Goal: Information Seeking & Learning: Find specific page/section

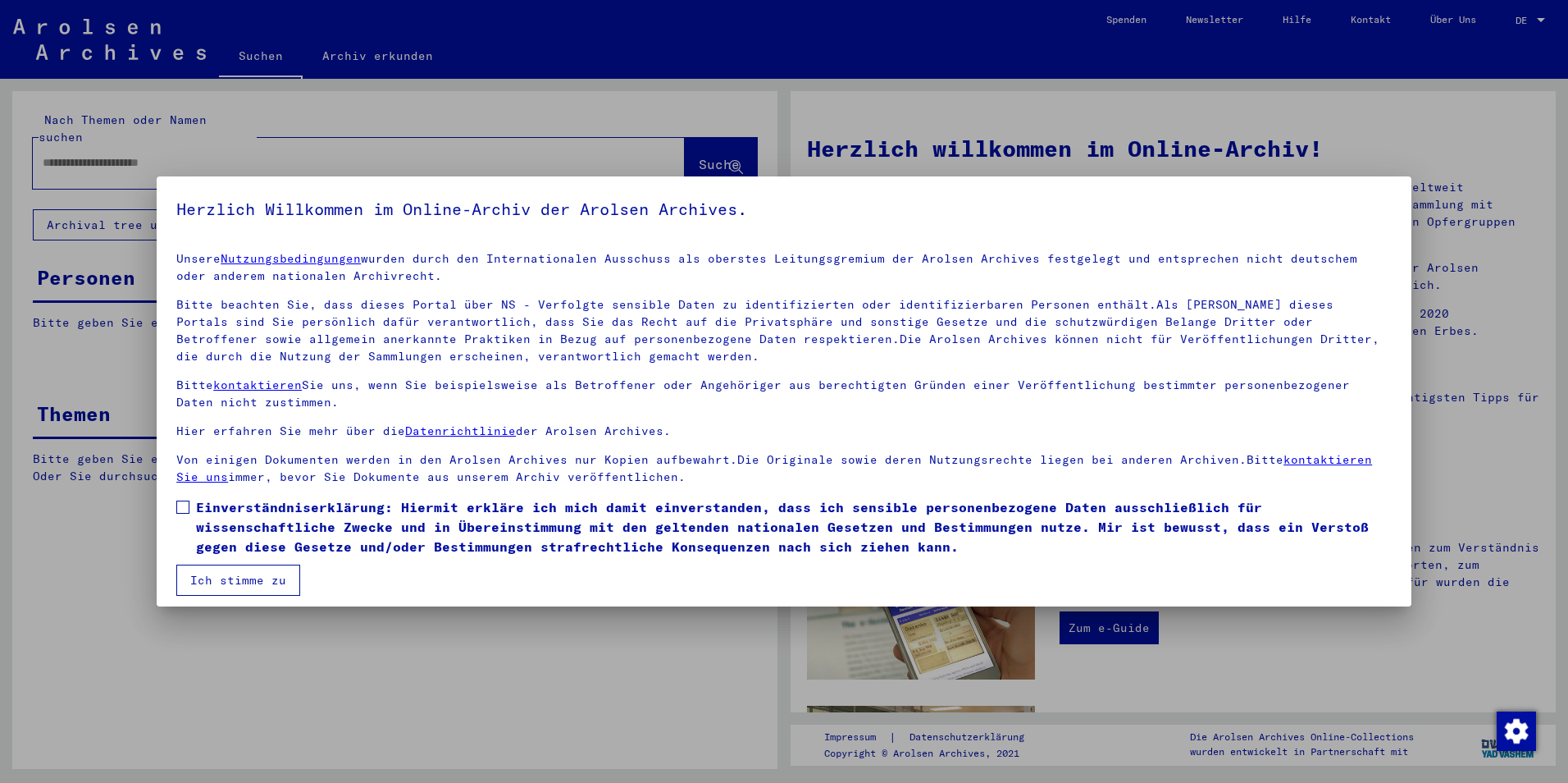
click at [252, 586] on button "Ich stimme zu" at bounding box center [238, 580] width 124 height 31
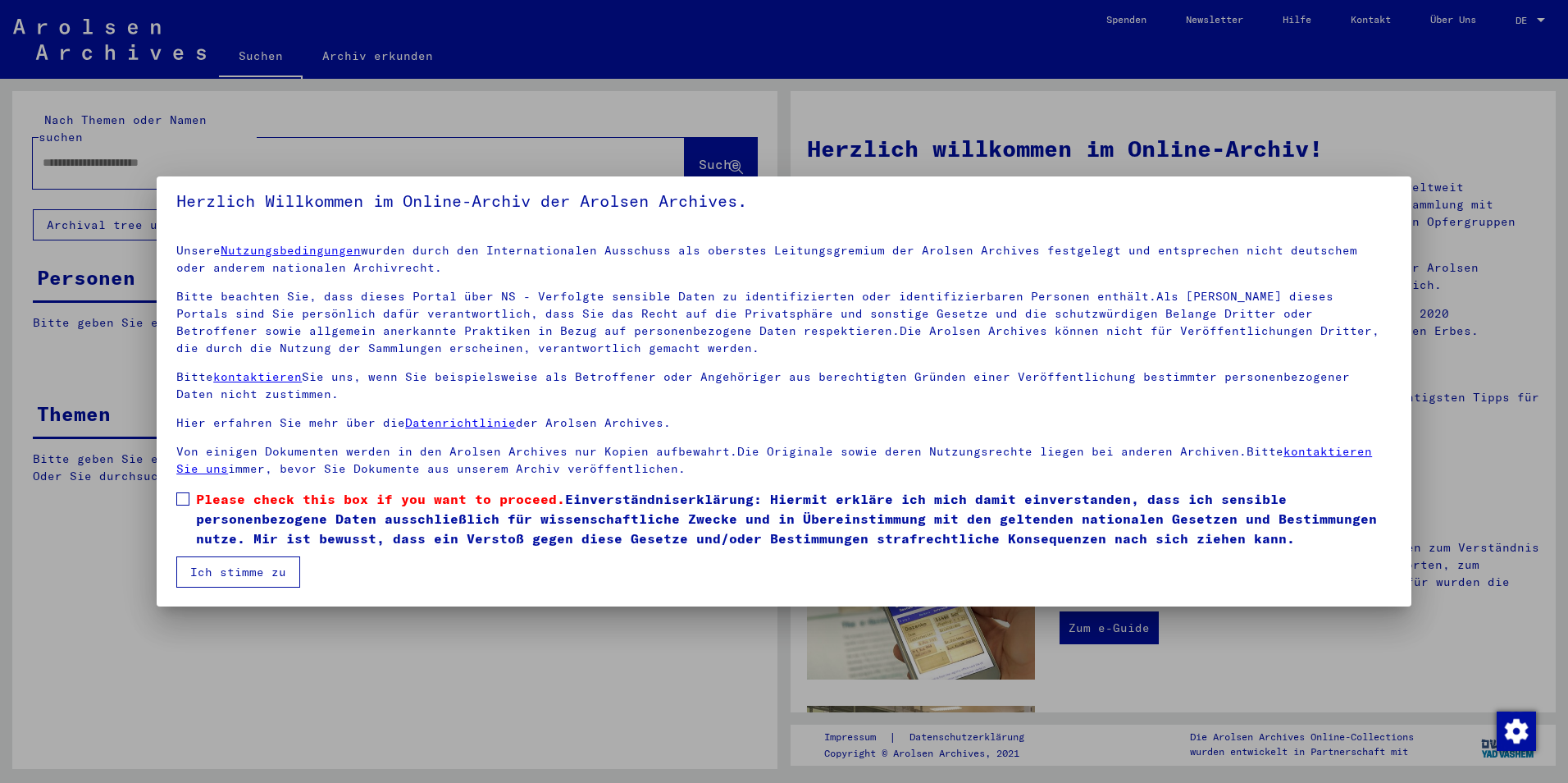
drag, startPoint x: 186, startPoint y: 501, endPoint x: 212, endPoint y: 558, distance: 62.6
click at [186, 504] on span at bounding box center [183, 499] width 14 height 14
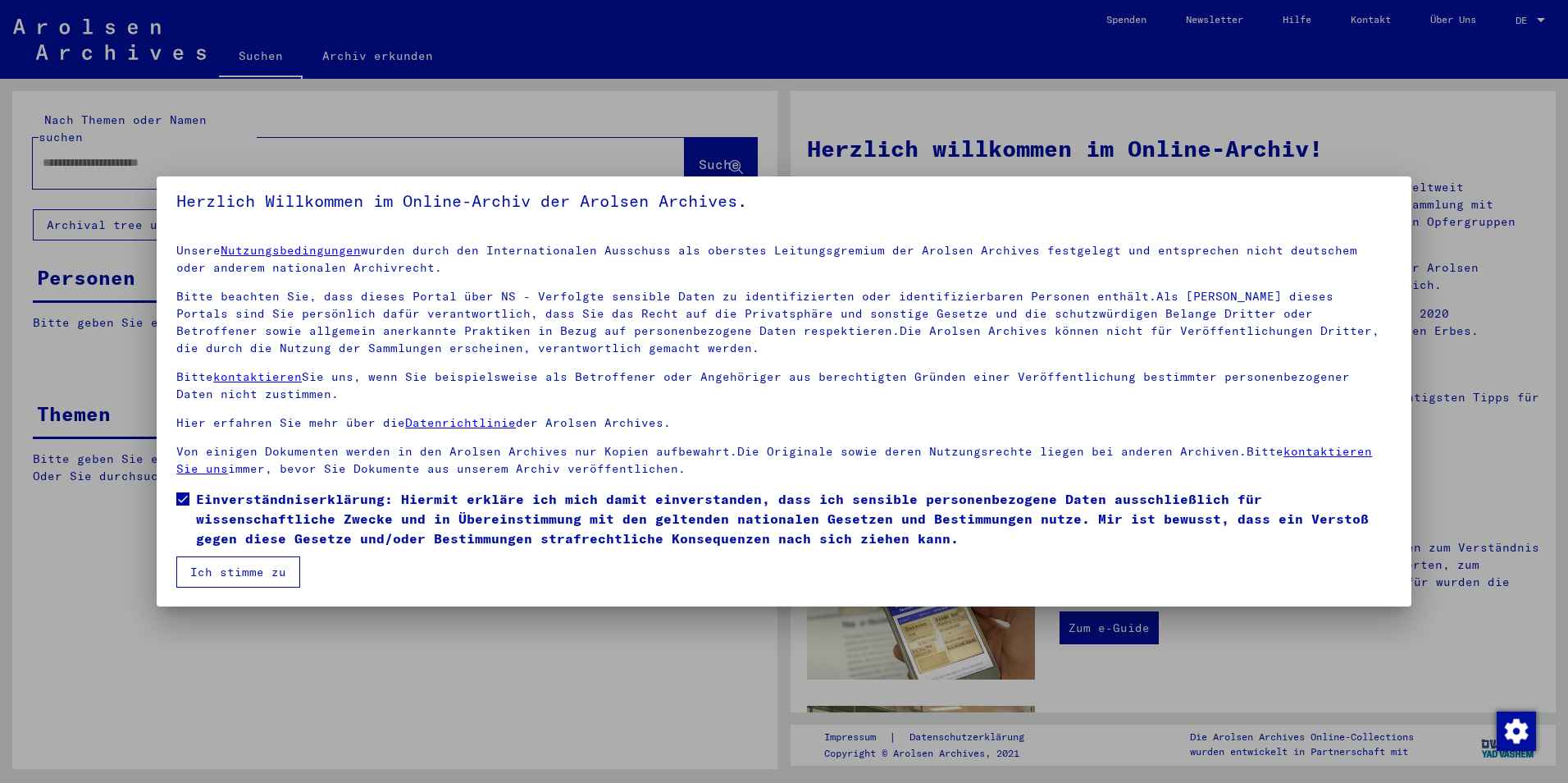
click at [213, 559] on button "Ich stimme zu" at bounding box center [238, 572] width 124 height 31
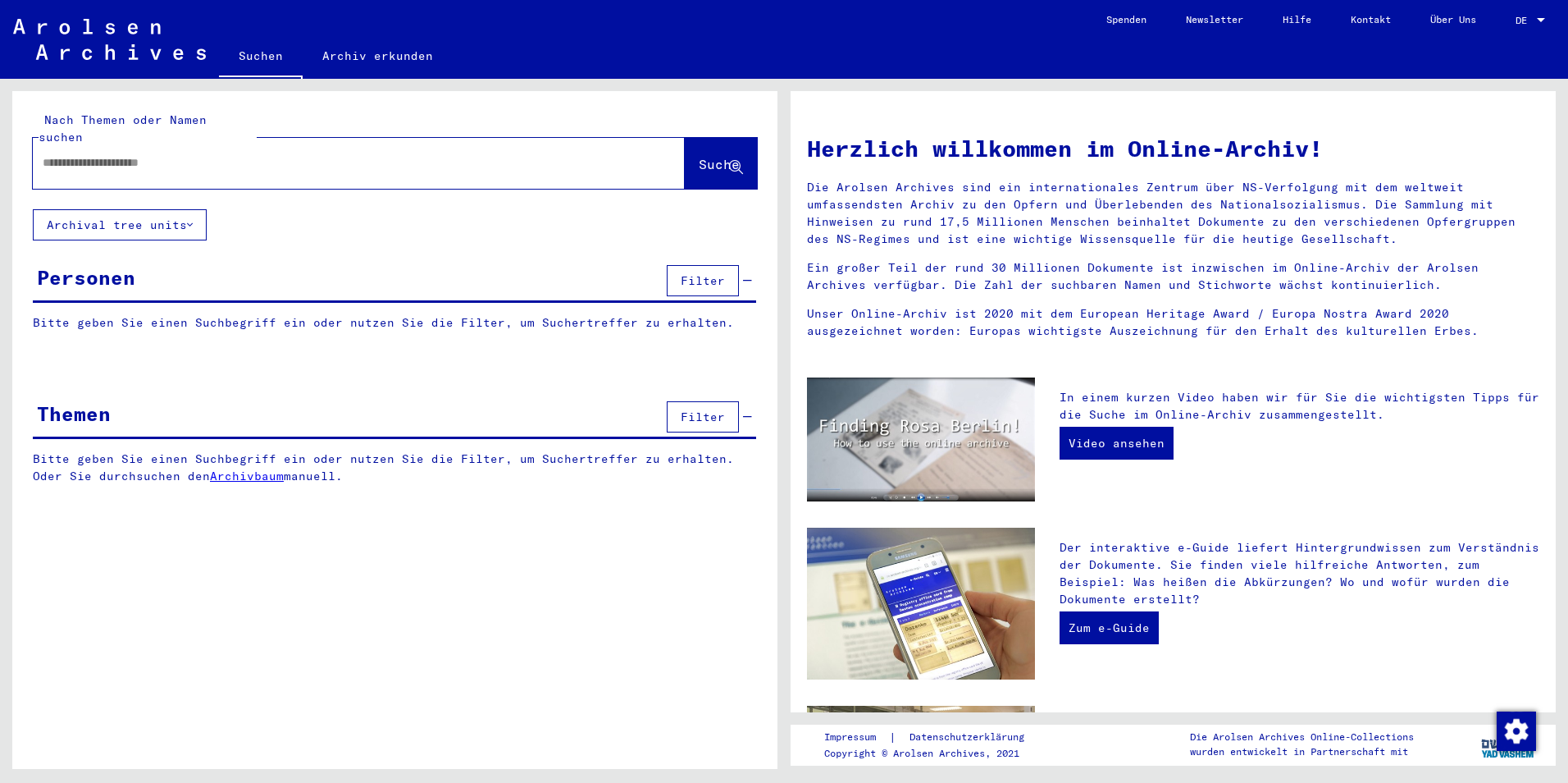
click at [135, 209] on button "Archival tree units" at bounding box center [120, 225] width 174 height 31
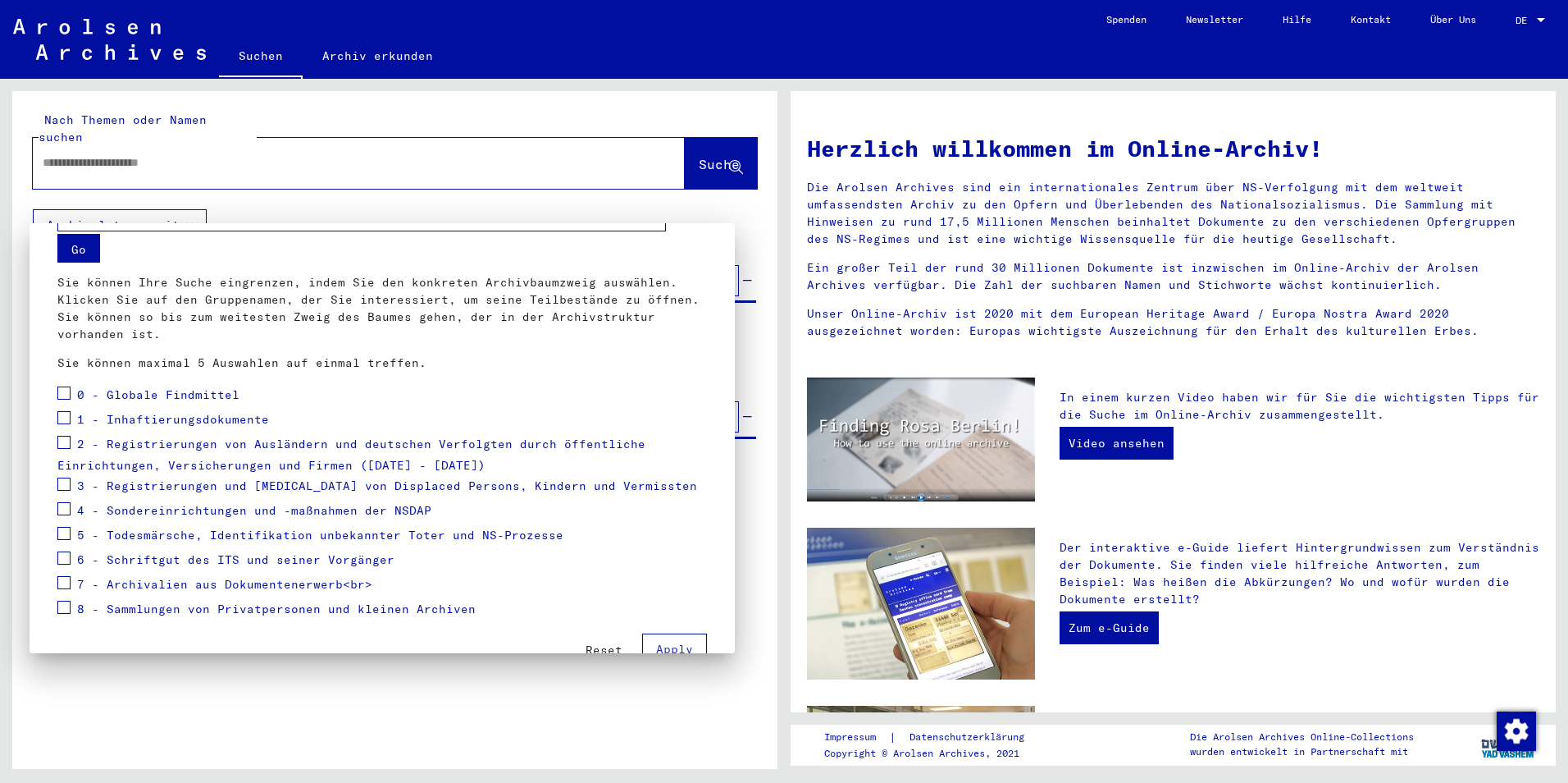
scroll to position [87, 0]
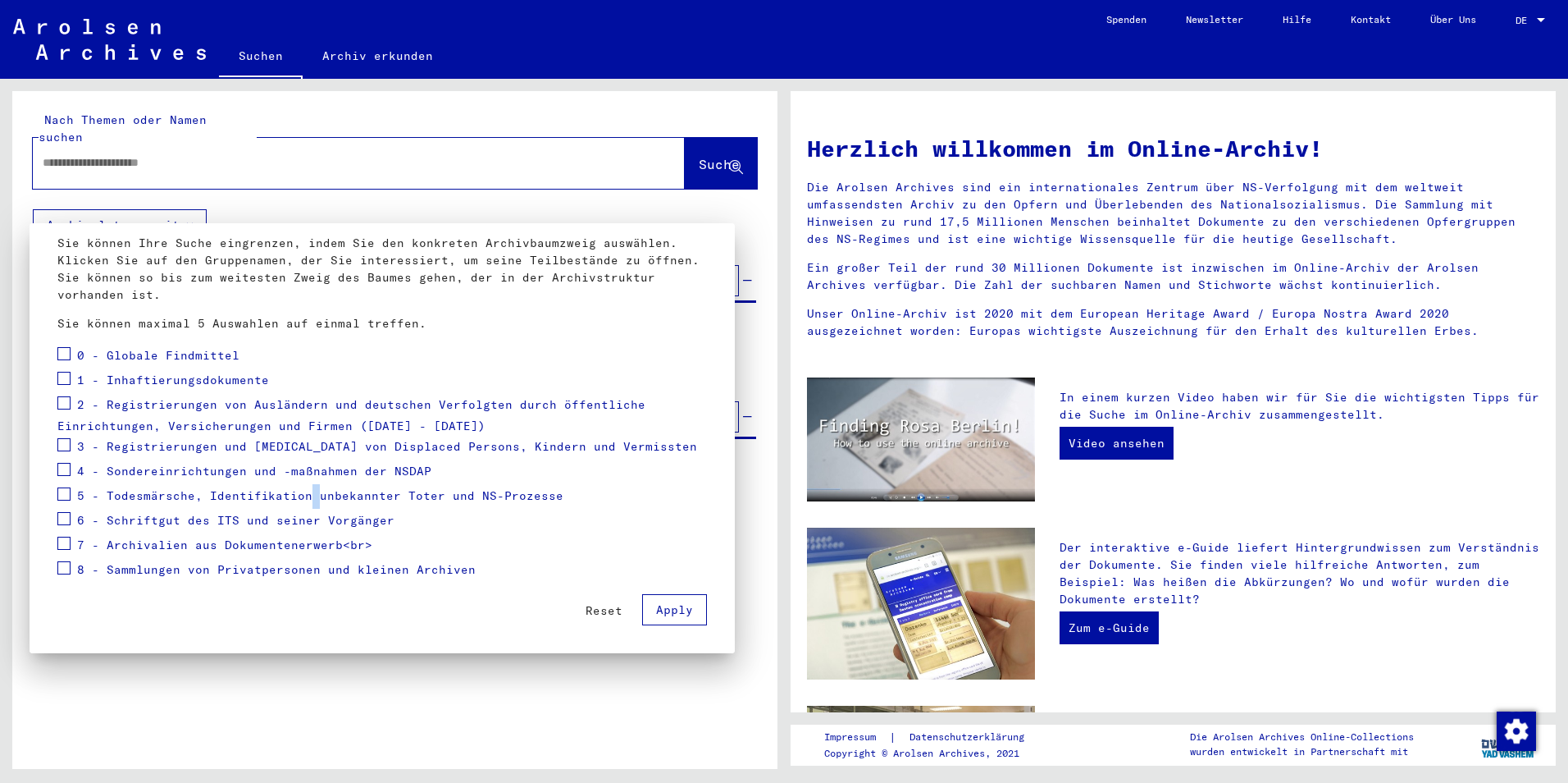
drag, startPoint x: 310, startPoint y: 493, endPoint x: 298, endPoint y: 515, distance: 25.1
click at [303, 504] on div "5 - Todesmärsche, Identifikation unbekannter Toter und NS-Prozesse" at bounding box center [310, 496] width 506 height 24
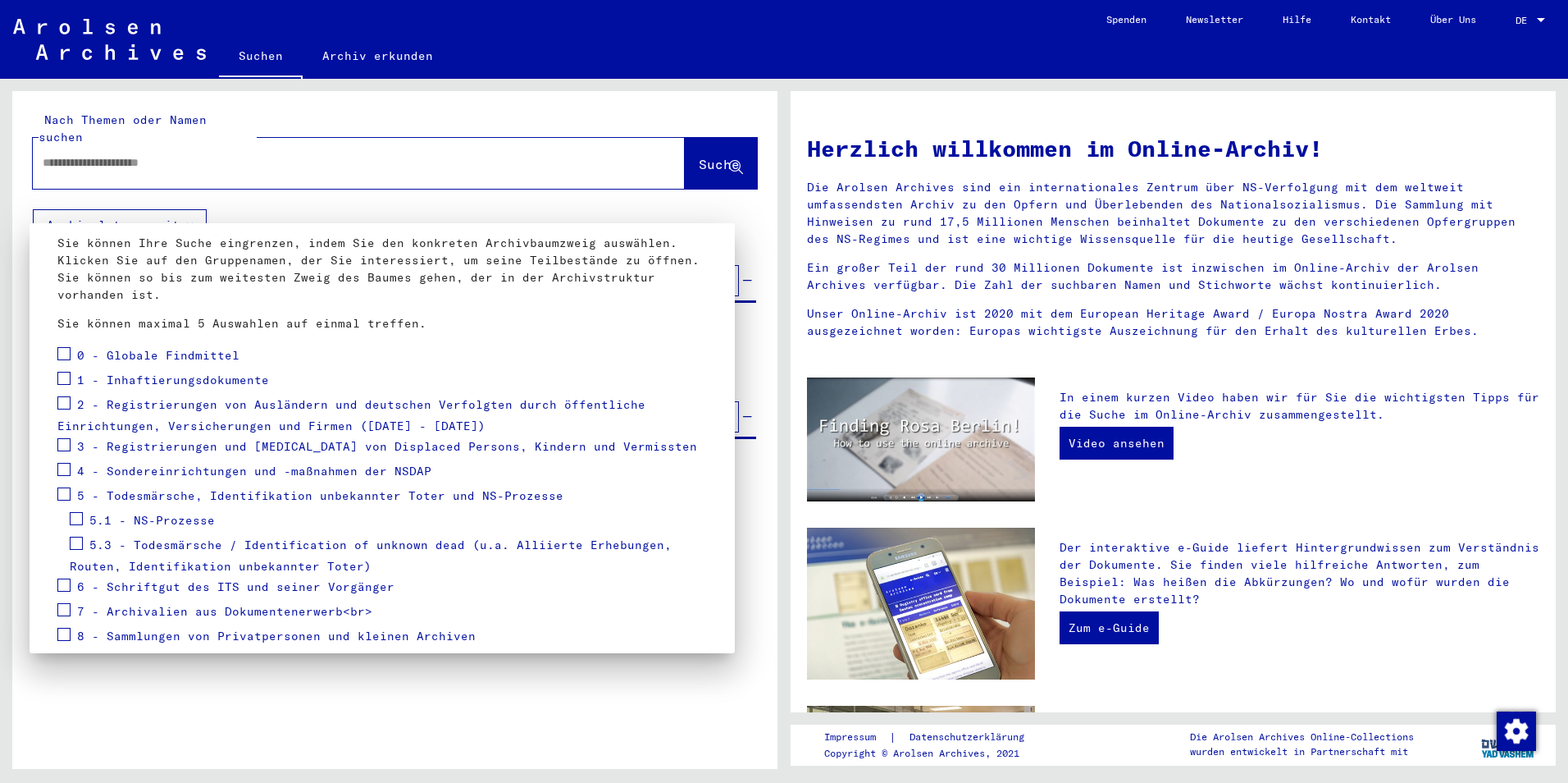
click at [281, 537] on span "5.3 - Todesmärsche / Identification of unknown dead (u.a. Alliierte Erhebungen,…" at bounding box center [370, 556] width 602 height 37
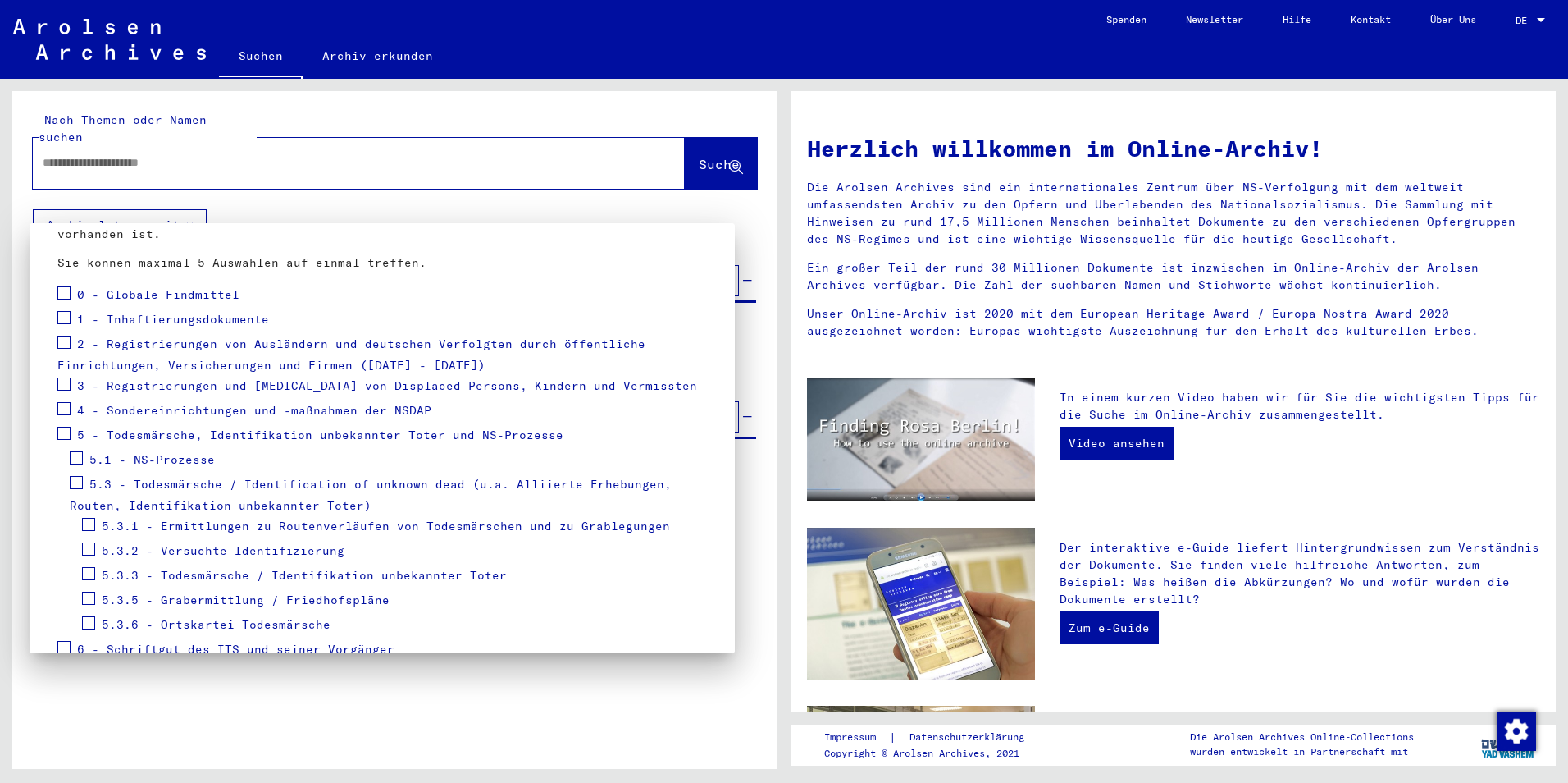
scroll to position [169, 0]
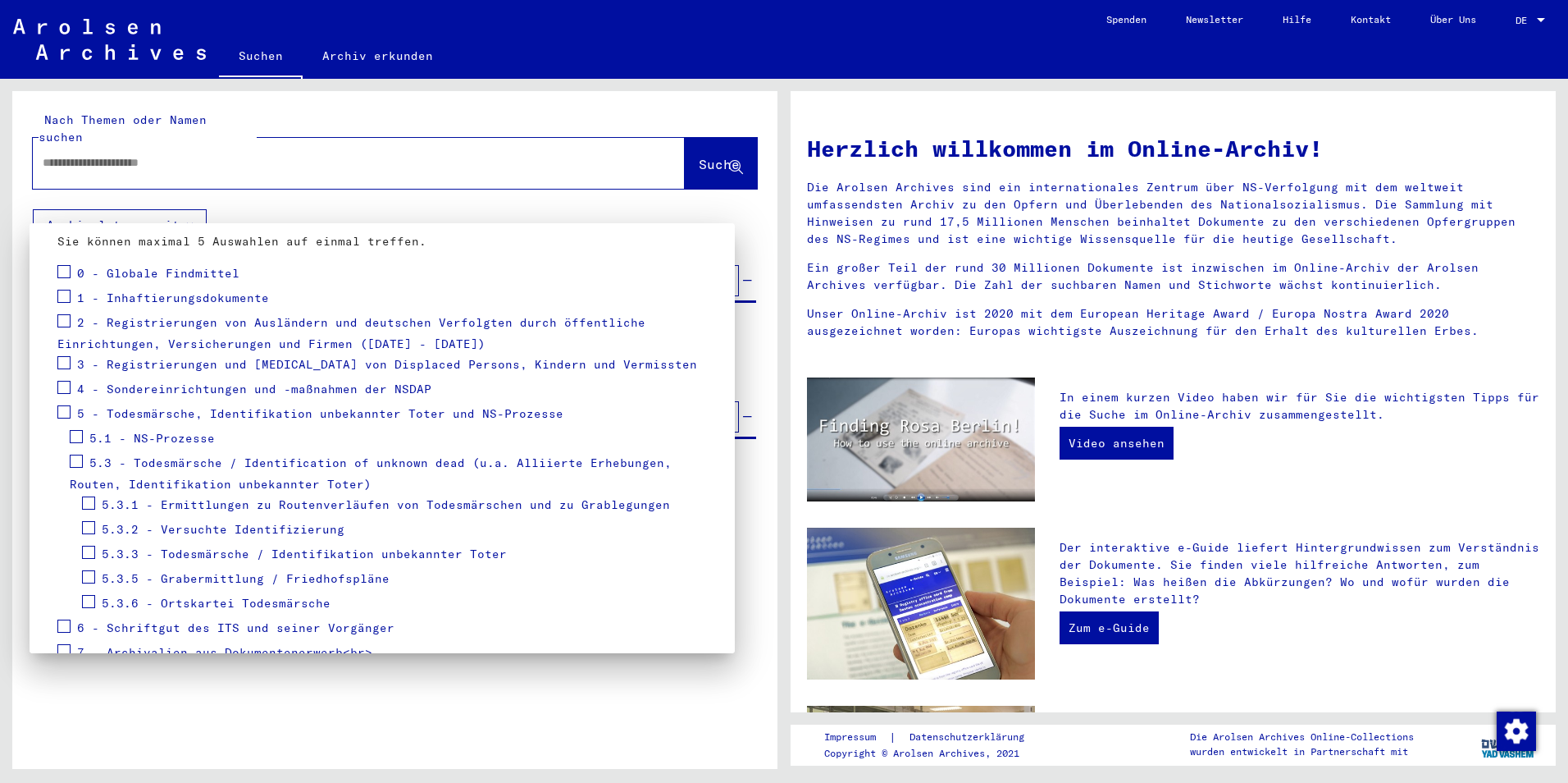
click at [214, 553] on span "5.3.3 - Todesmärsche / Identifikation unbekannter Toter" at bounding box center [304, 554] width 405 height 15
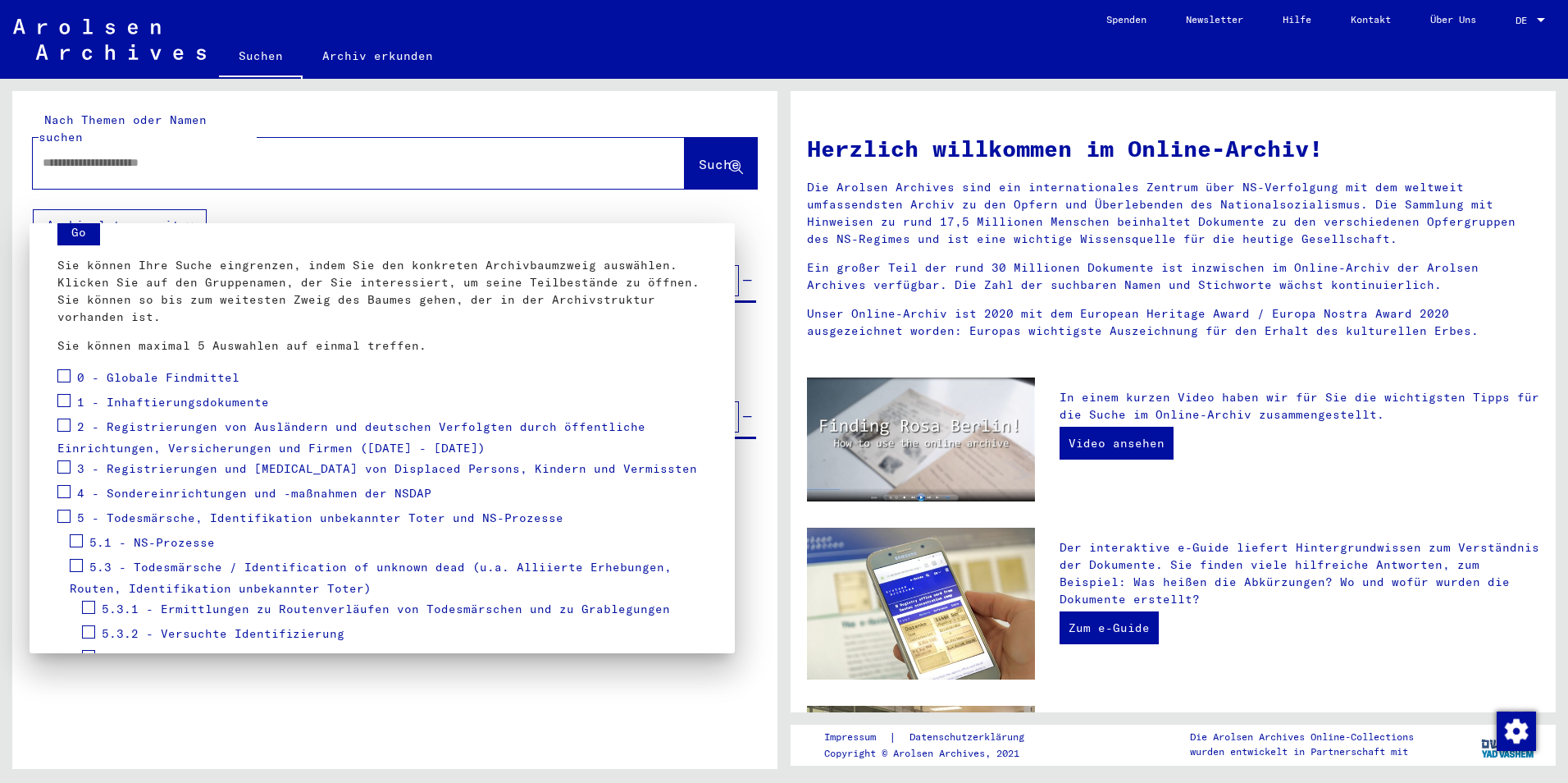
scroll to position [82, 0]
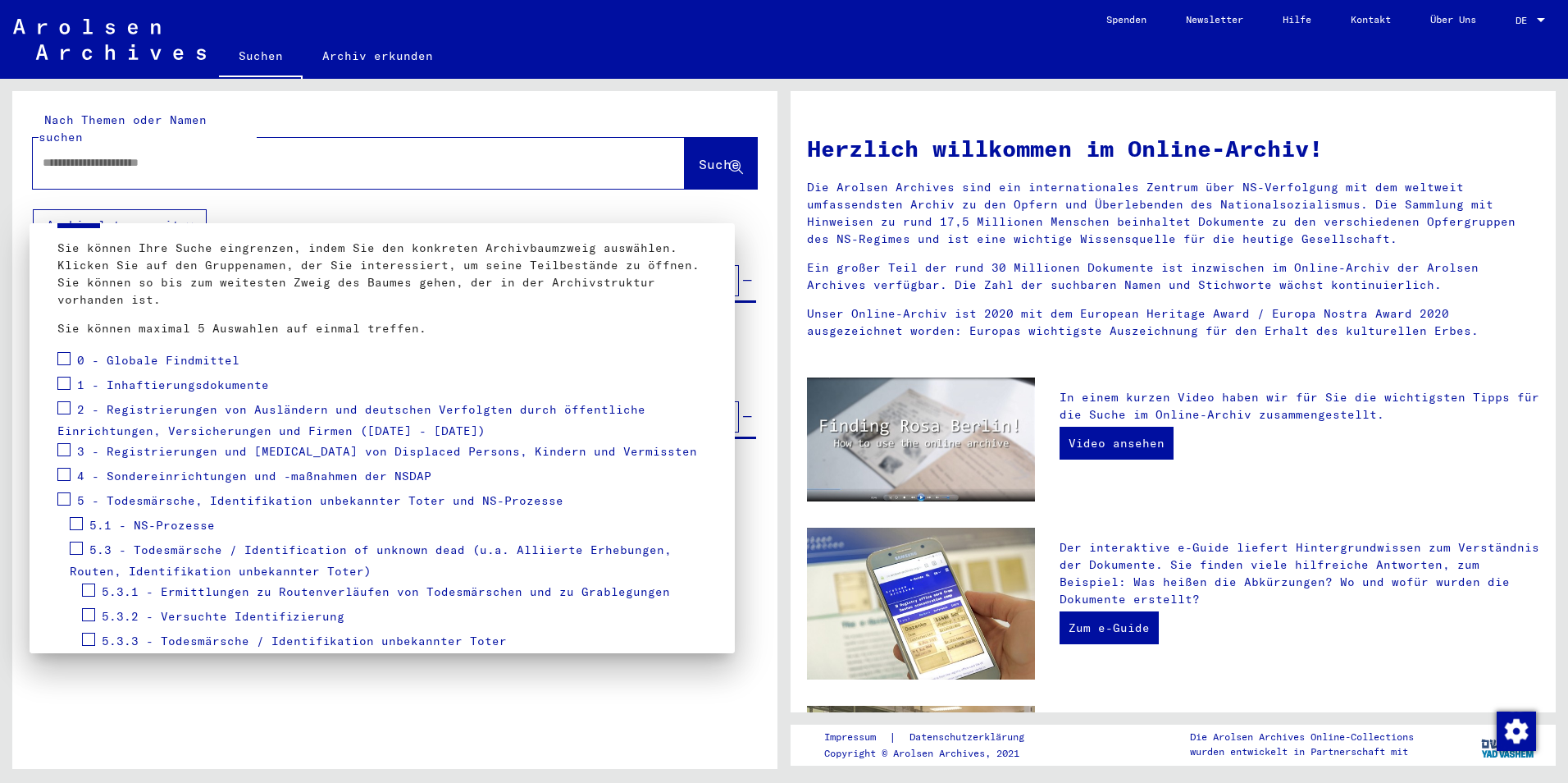
click at [105, 549] on span "5.3 - Todesmärsche / Identification of unknown dead (u.a. Alliierte Erhebungen,…" at bounding box center [370, 560] width 602 height 37
click at [96, 558] on div "5.3 - Todesmärsche / Identification of unknown dead (u.a. Alliierte Erhebungen,…" at bounding box center [388, 558] width 637 height 42
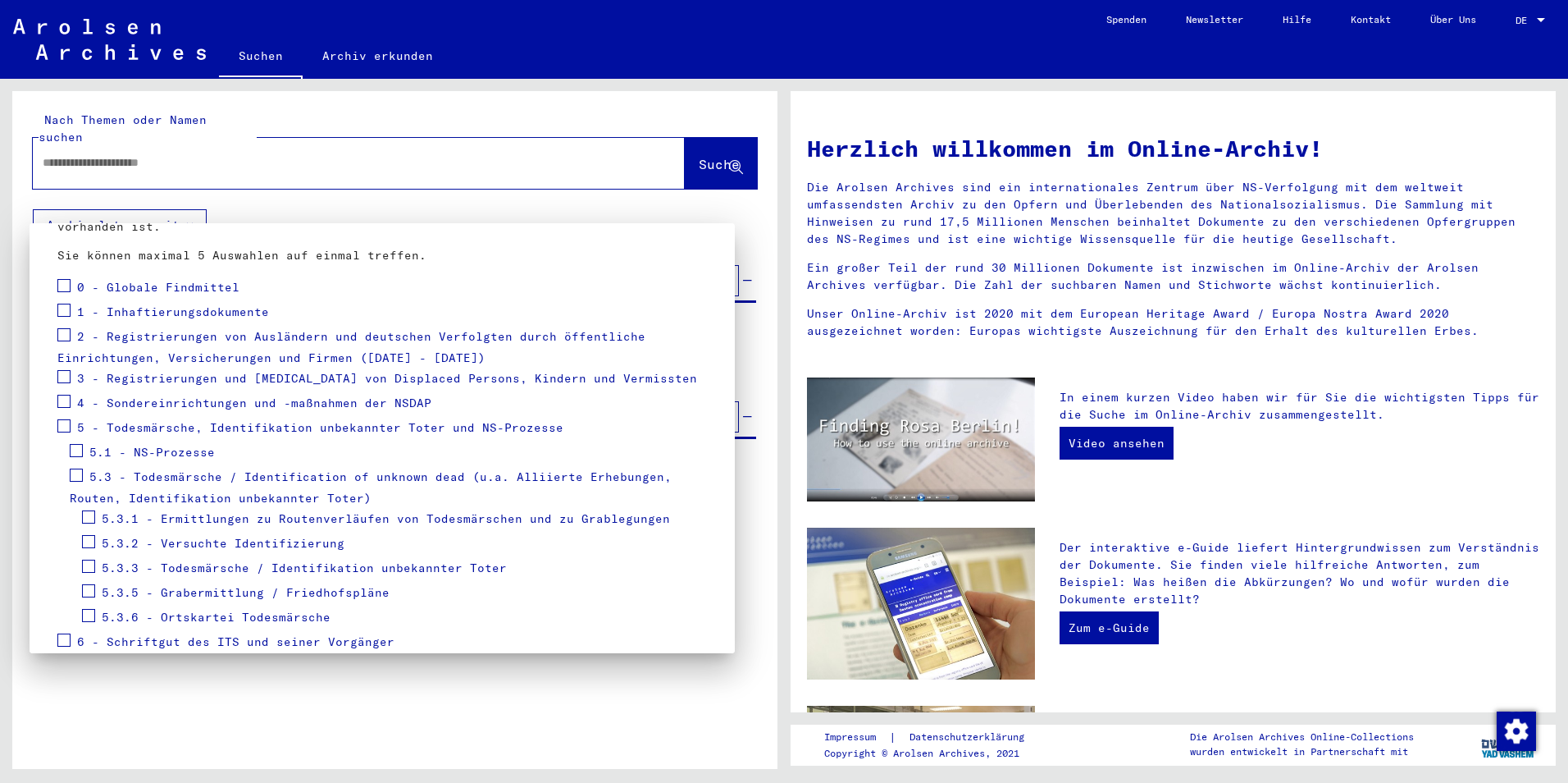
scroll to position [165, 0]
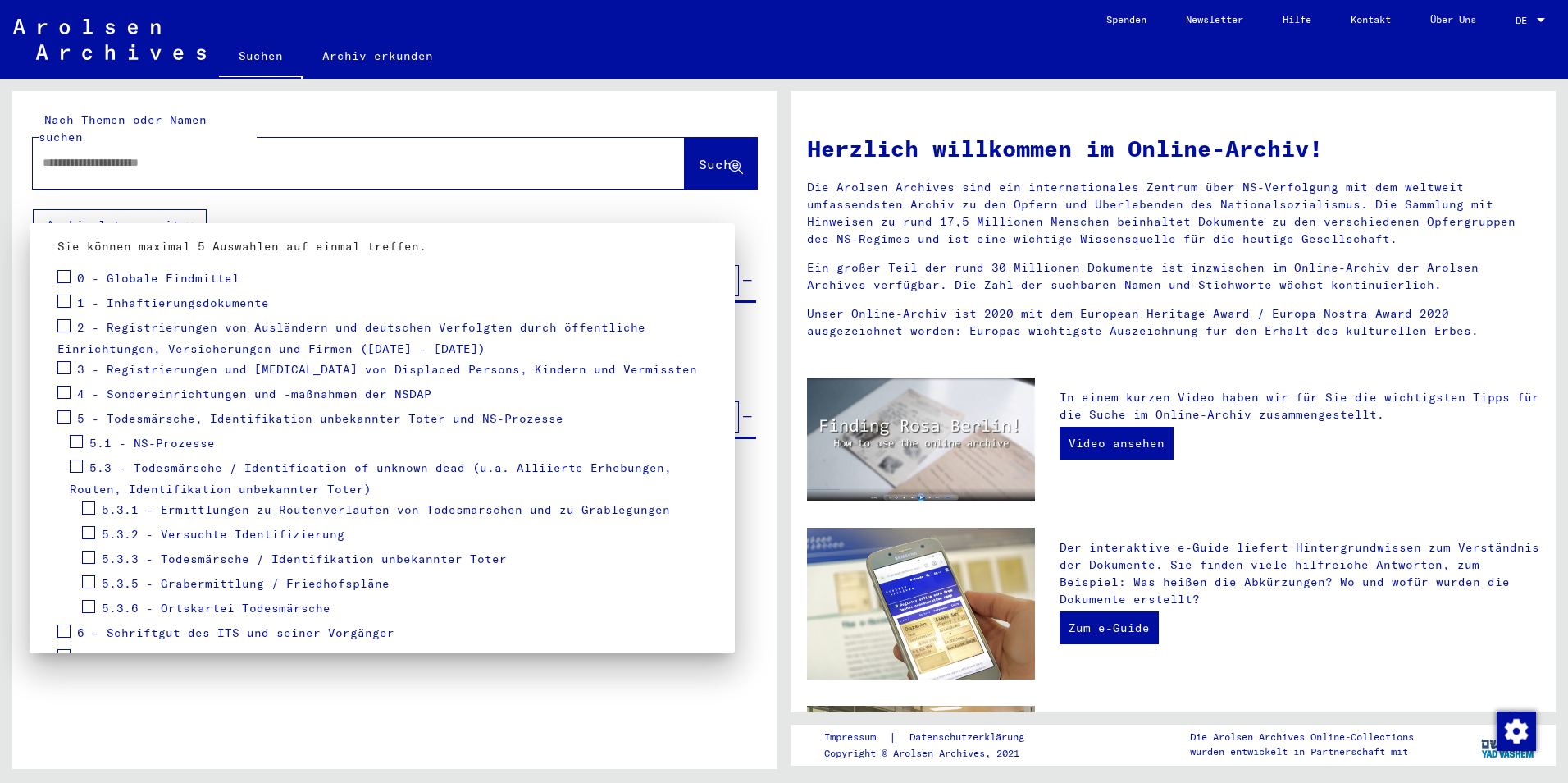
click at [218, 583] on span "5.3.5 - Grabermittlung / Friedhofspläne" at bounding box center [246, 583] width 288 height 15
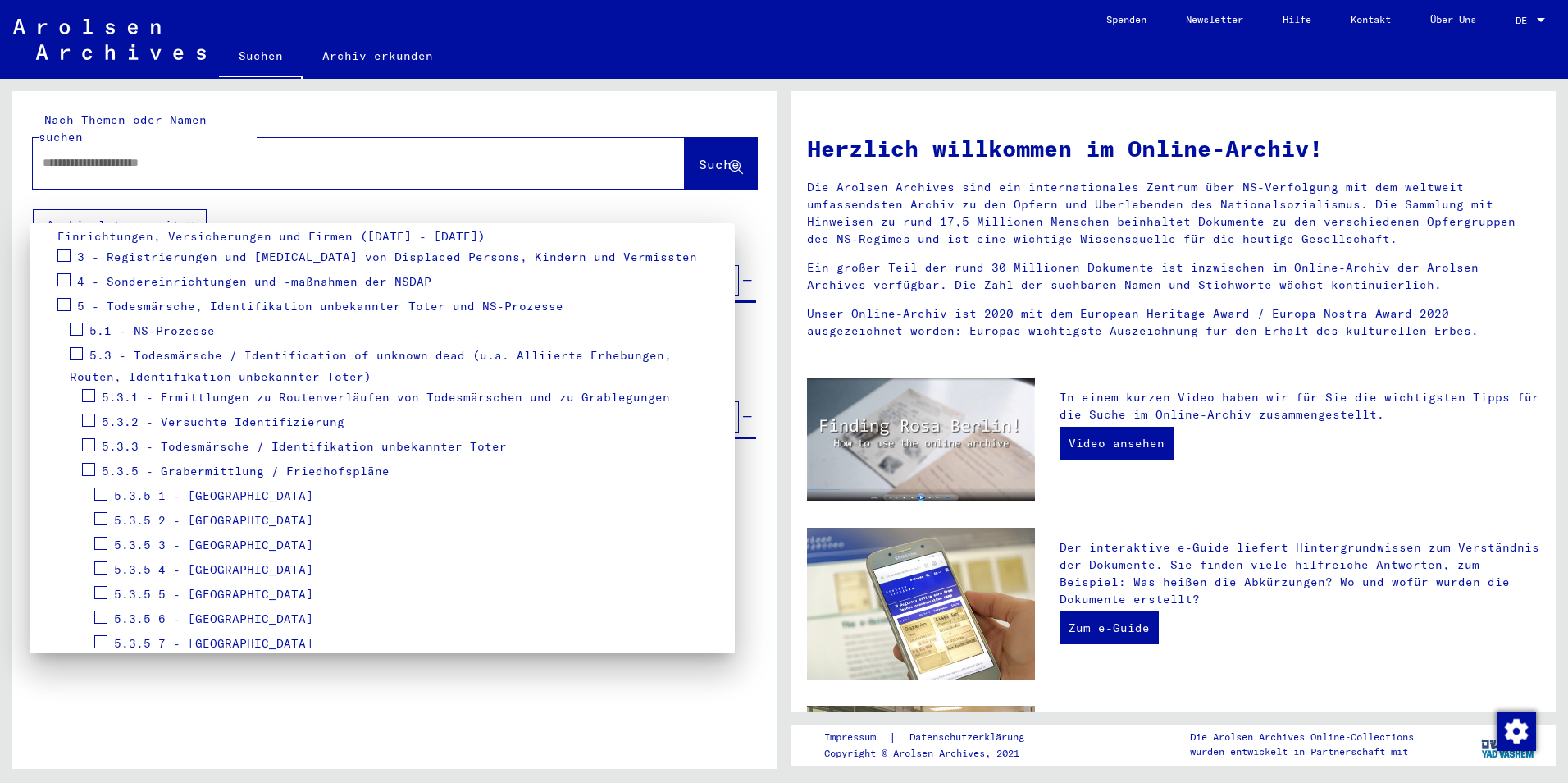
scroll to position [410, 0]
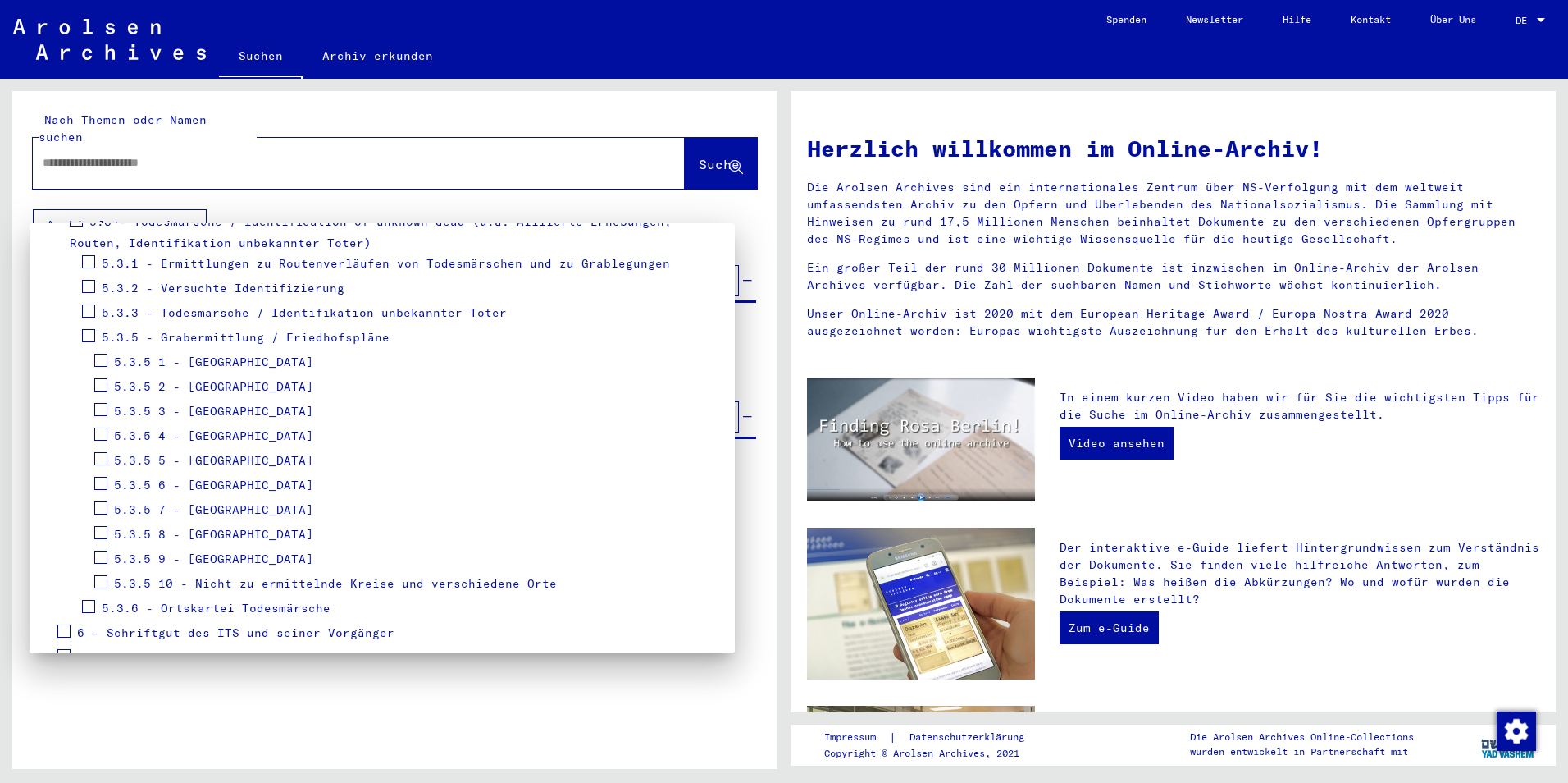
click at [252, 490] on span "5.3.5 6 - [GEOGRAPHIC_DATA]" at bounding box center [214, 484] width 199 height 15
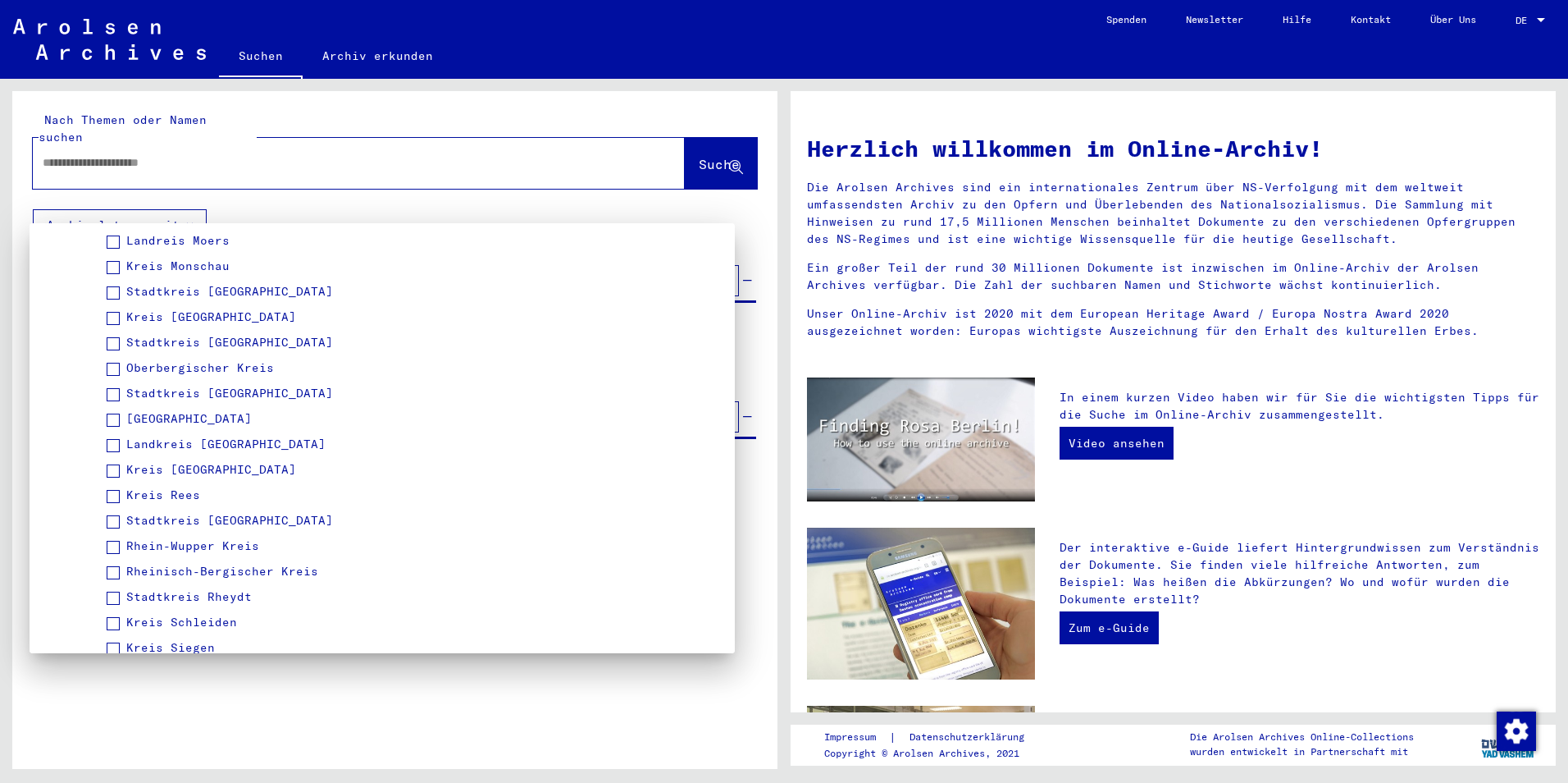
scroll to position [2051, 0]
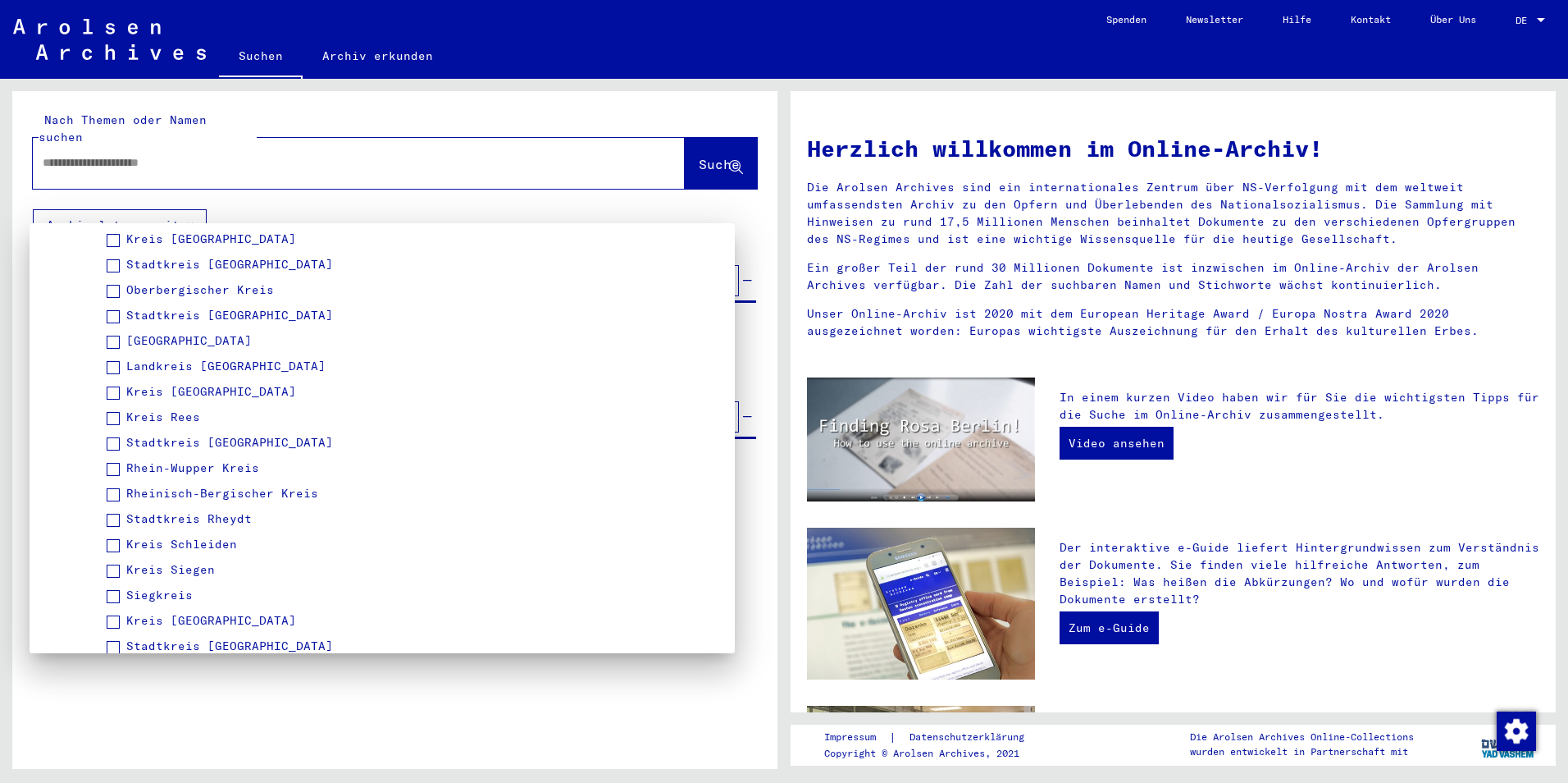
click at [216, 315] on span "Stadtkreis [GEOGRAPHIC_DATA]" at bounding box center [230, 315] width 207 height 15
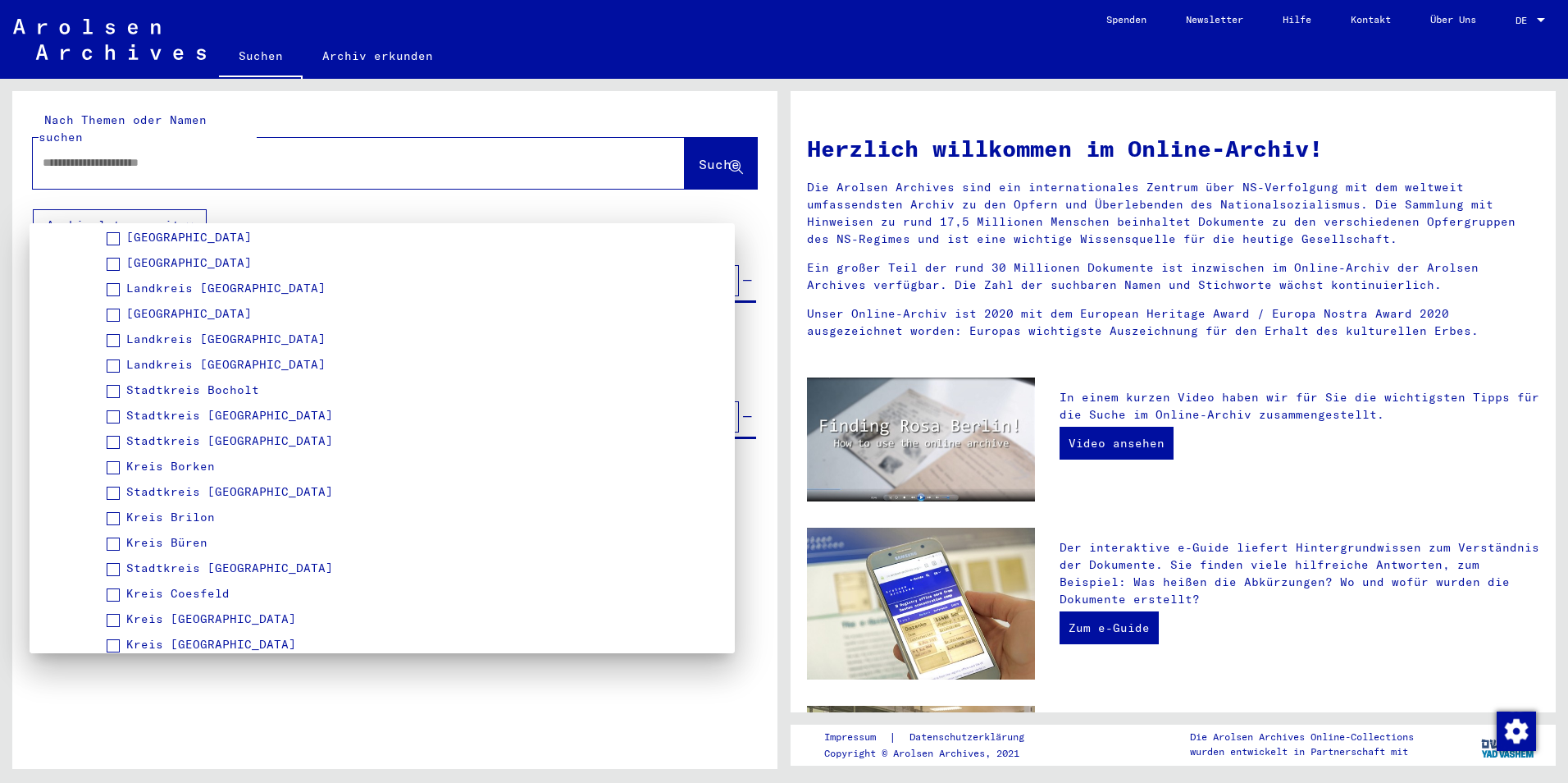
scroll to position [738, 0]
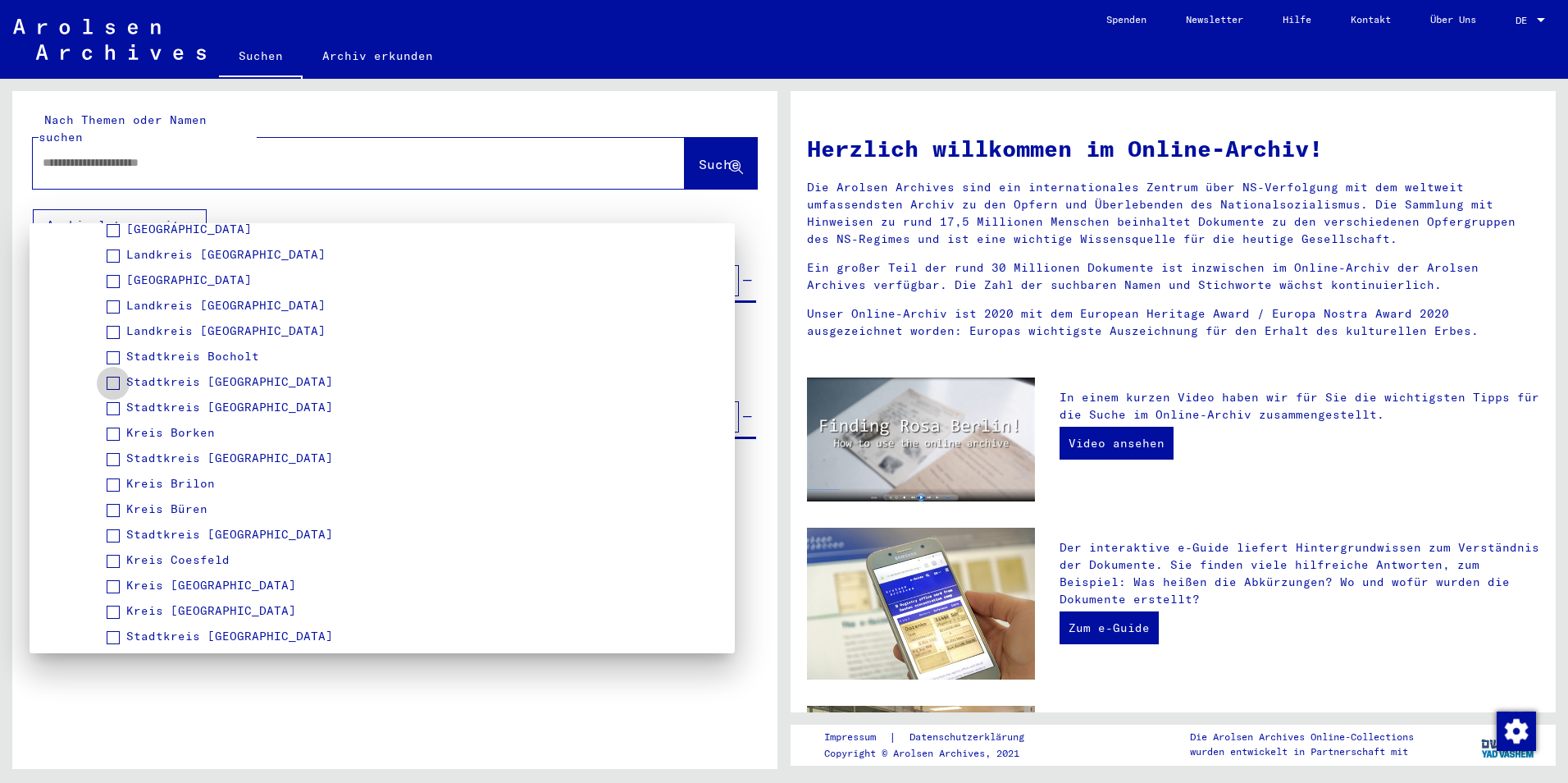
click at [112, 386] on span at bounding box center [113, 383] width 14 height 14
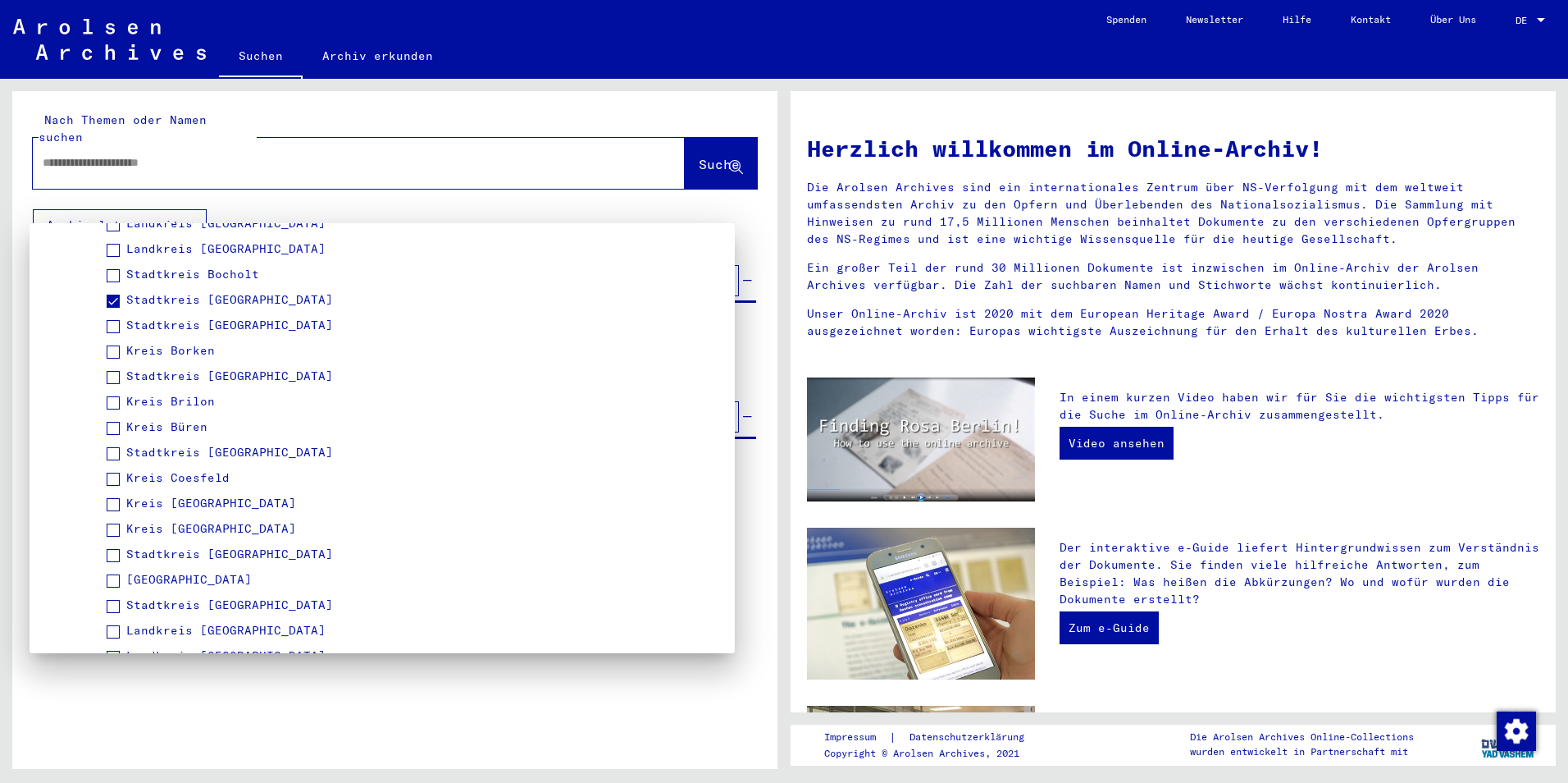
drag, startPoint x: 118, startPoint y: 376, endPoint x: 127, endPoint y: 383, distance: 11.4
click at [118, 378] on span at bounding box center [113, 377] width 14 height 14
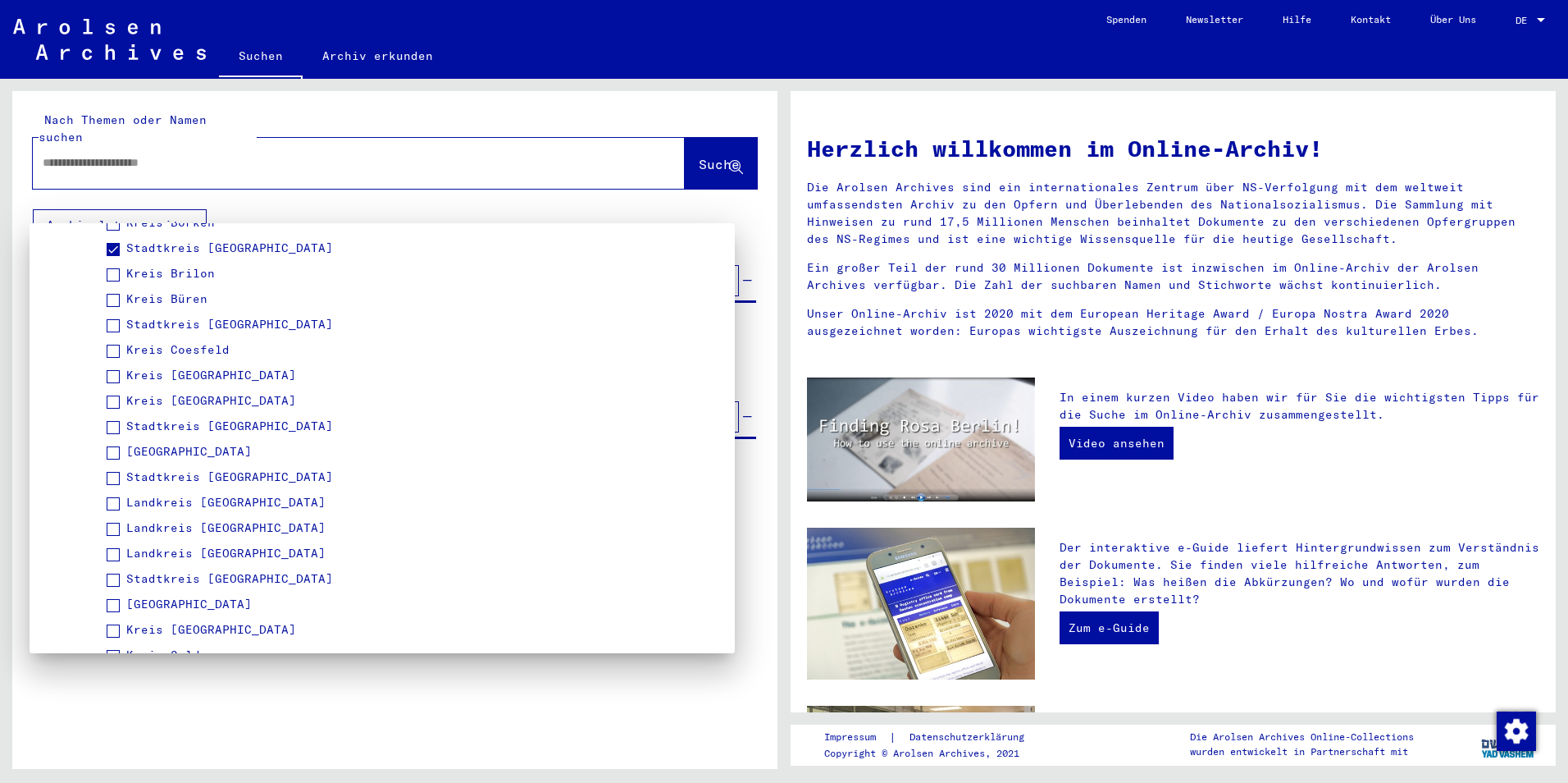
scroll to position [984, 0]
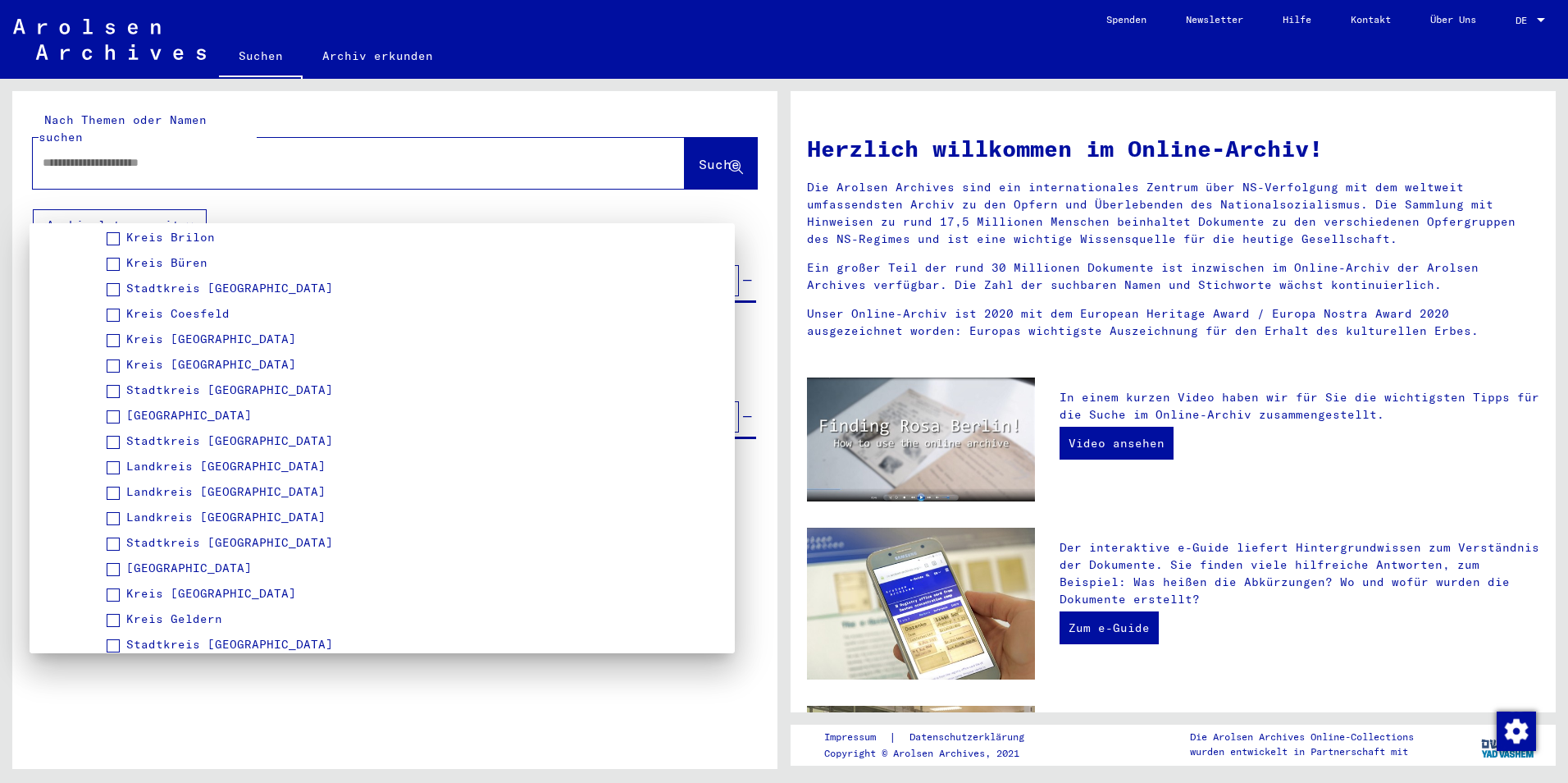
click at [114, 392] on span at bounding box center [113, 392] width 14 height 14
click at [133, 367] on span "Kreis [GEOGRAPHIC_DATA]" at bounding box center [211, 364] width 169 height 15
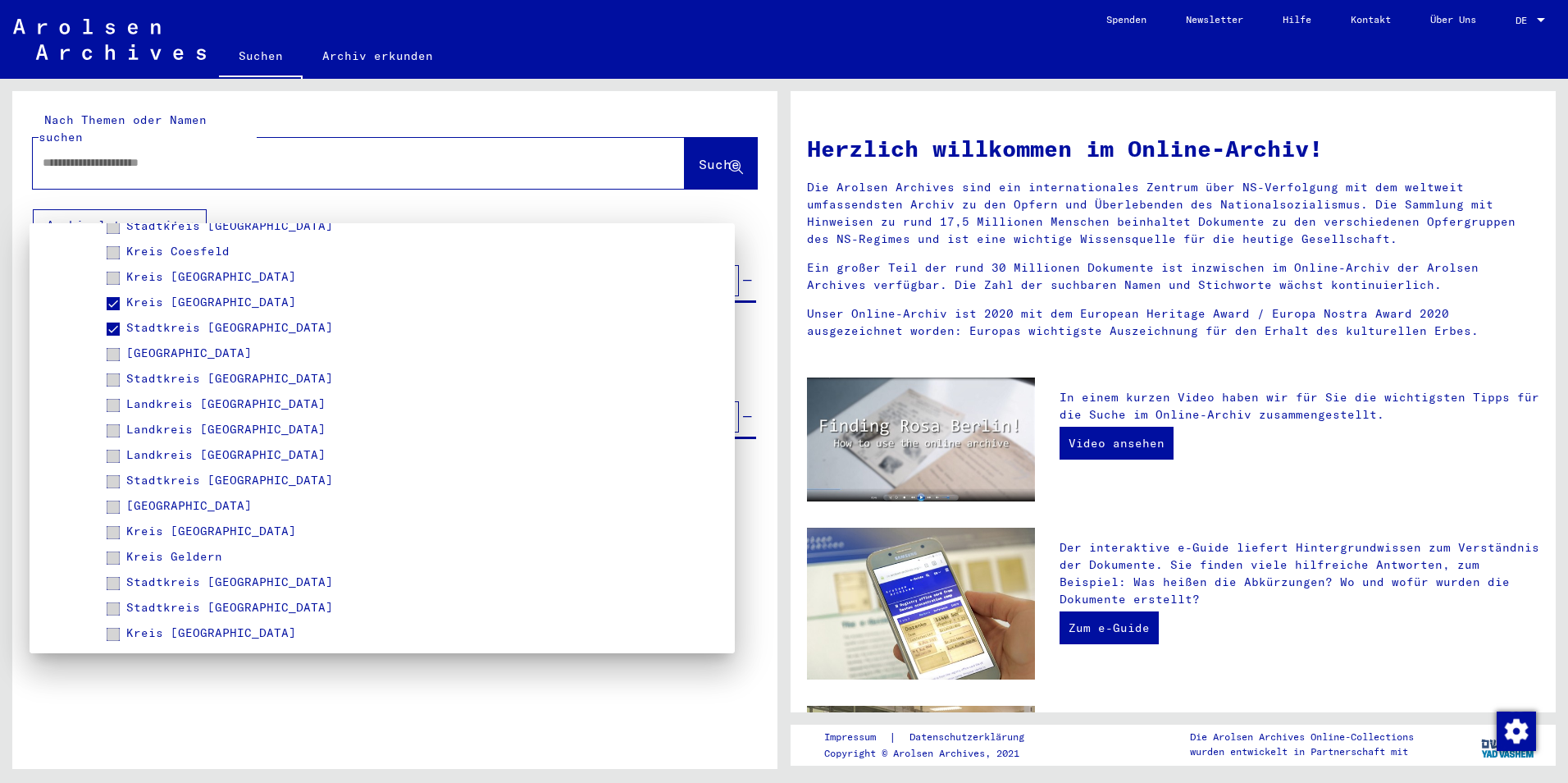
scroll to position [1067, 0]
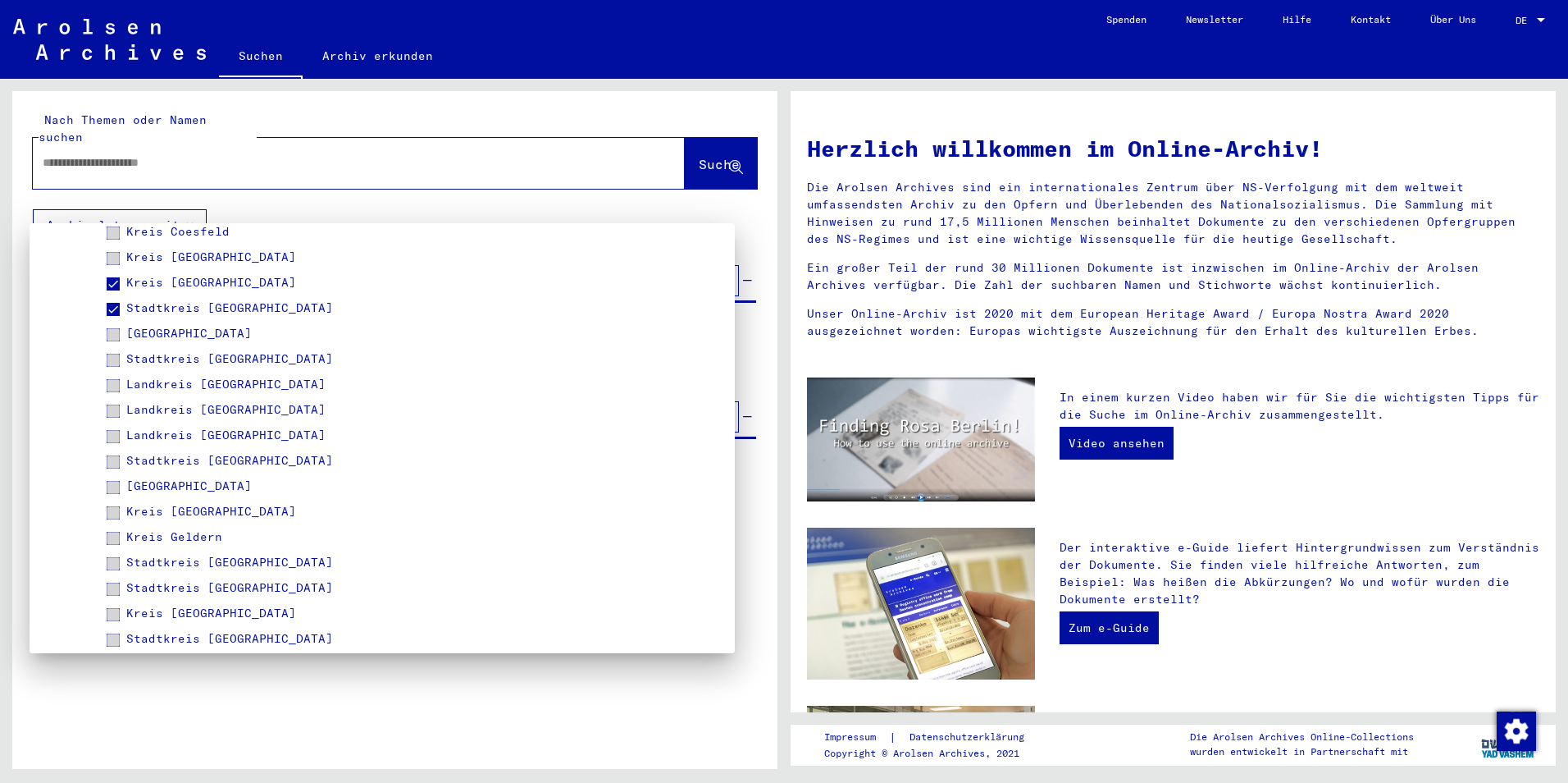
click at [109, 288] on span at bounding box center [113, 285] width 14 height 14
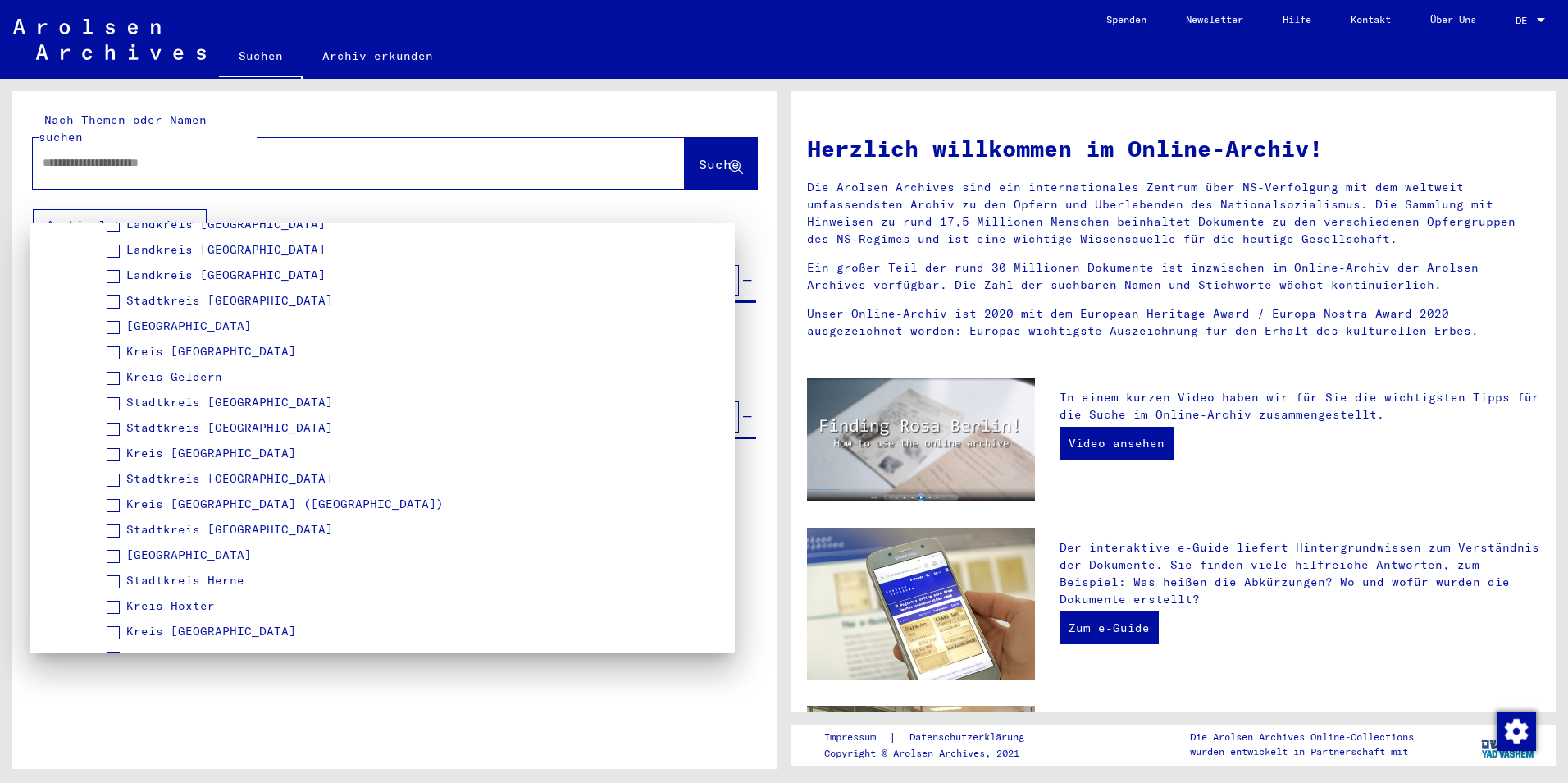
scroll to position [1231, 0]
click at [111, 304] on span at bounding box center [113, 298] width 14 height 14
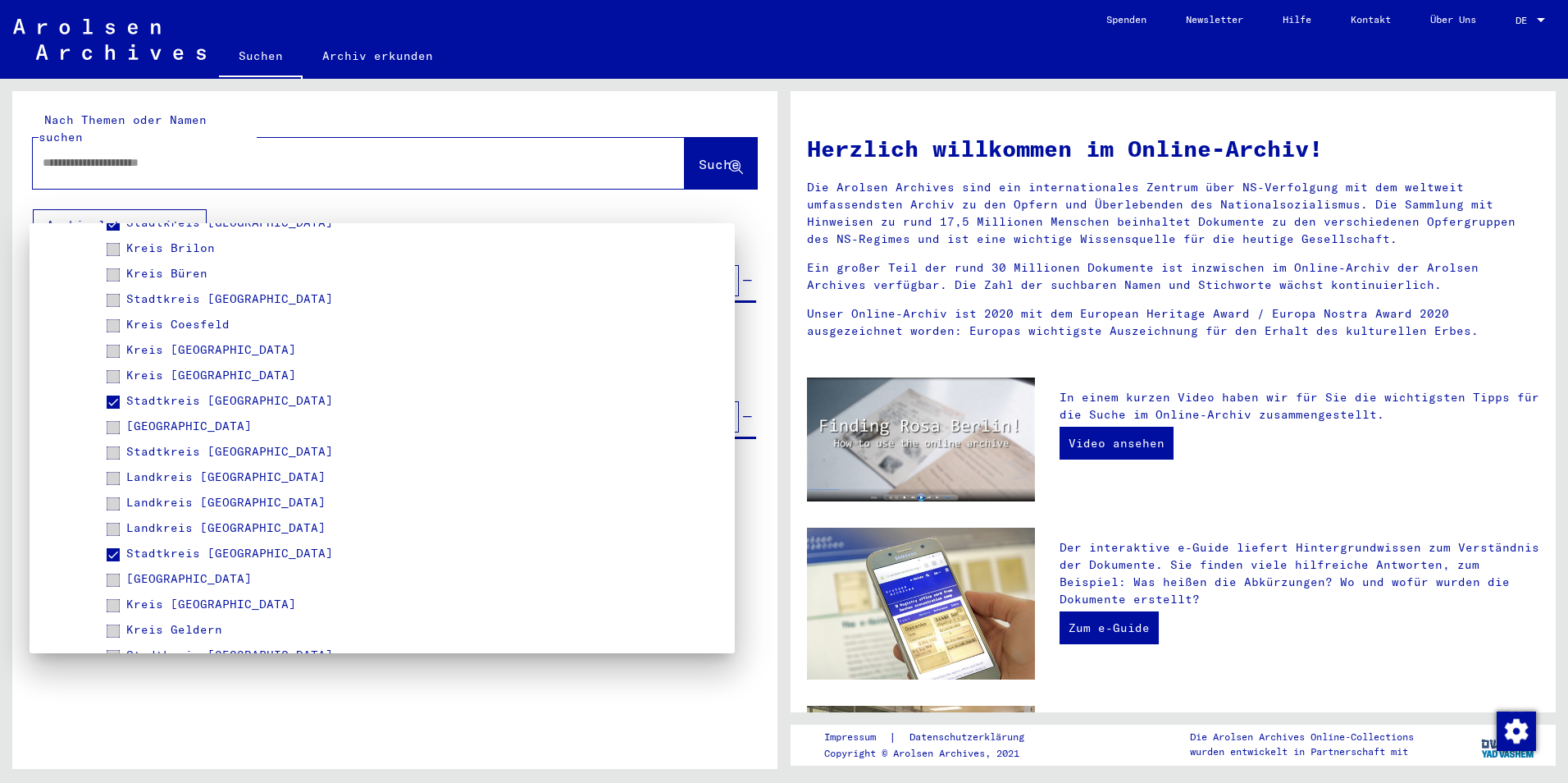
scroll to position [821, 0]
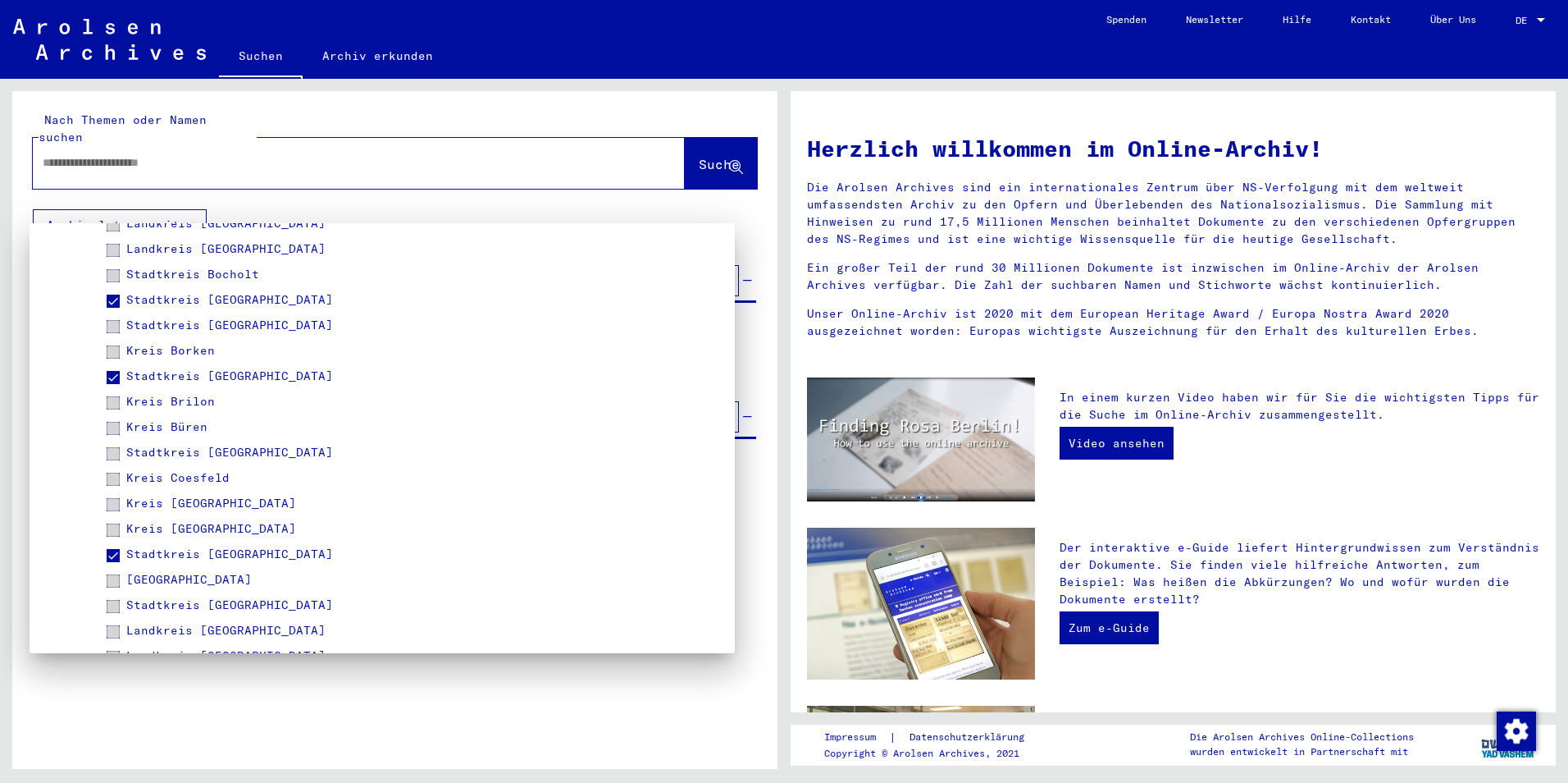
click at [117, 304] on span at bounding box center [113, 301] width 14 height 14
drag, startPoint x: 104, startPoint y: 370, endPoint x: 112, endPoint y: 375, distance: 9.4
click at [104, 370] on mat-tree-node "Stadtkreis [GEOGRAPHIC_DATA]" at bounding box center [381, 380] width 649 height 25
click at [112, 375] on span at bounding box center [113, 377] width 14 height 14
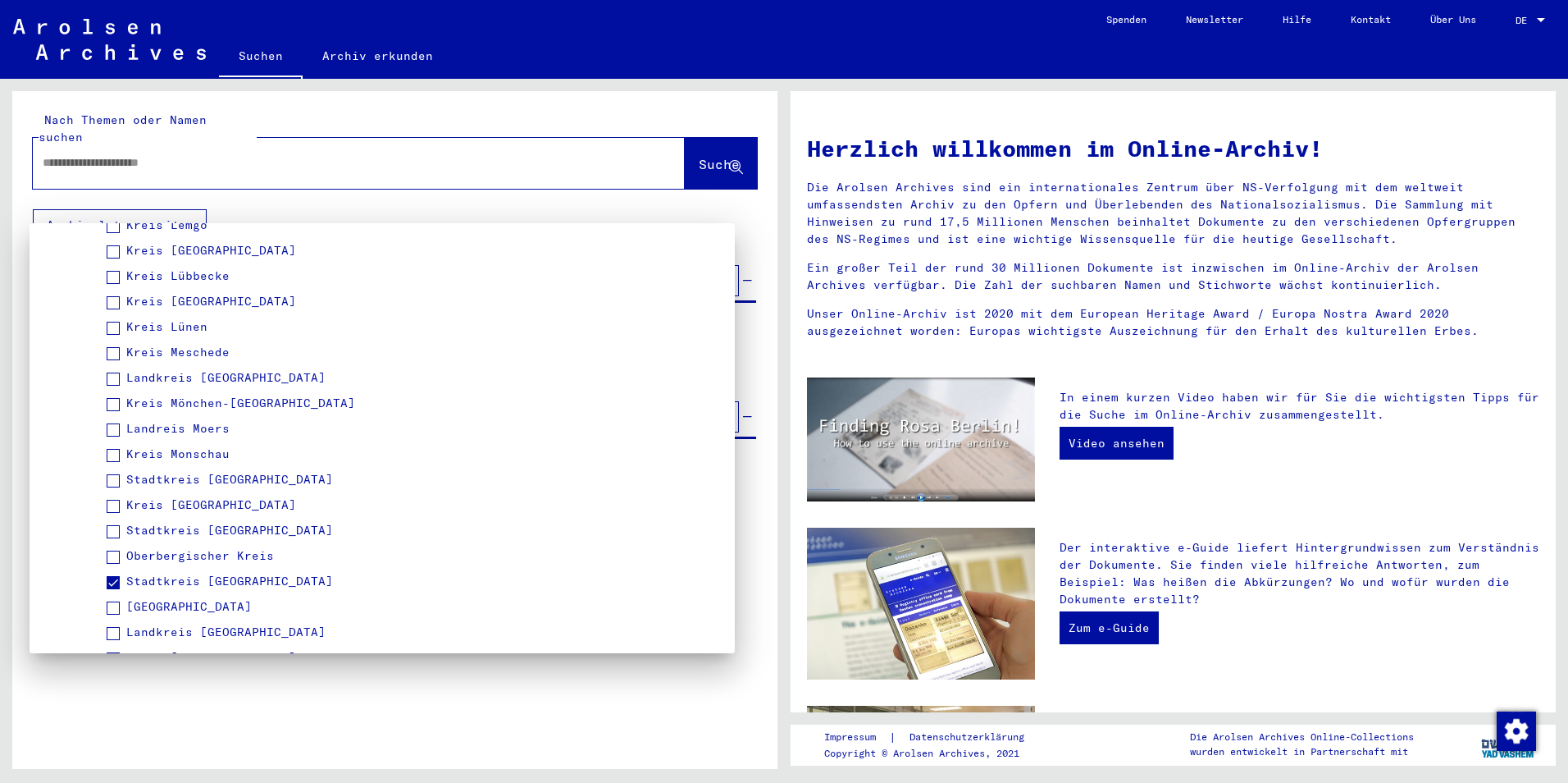
scroll to position [1805, 0]
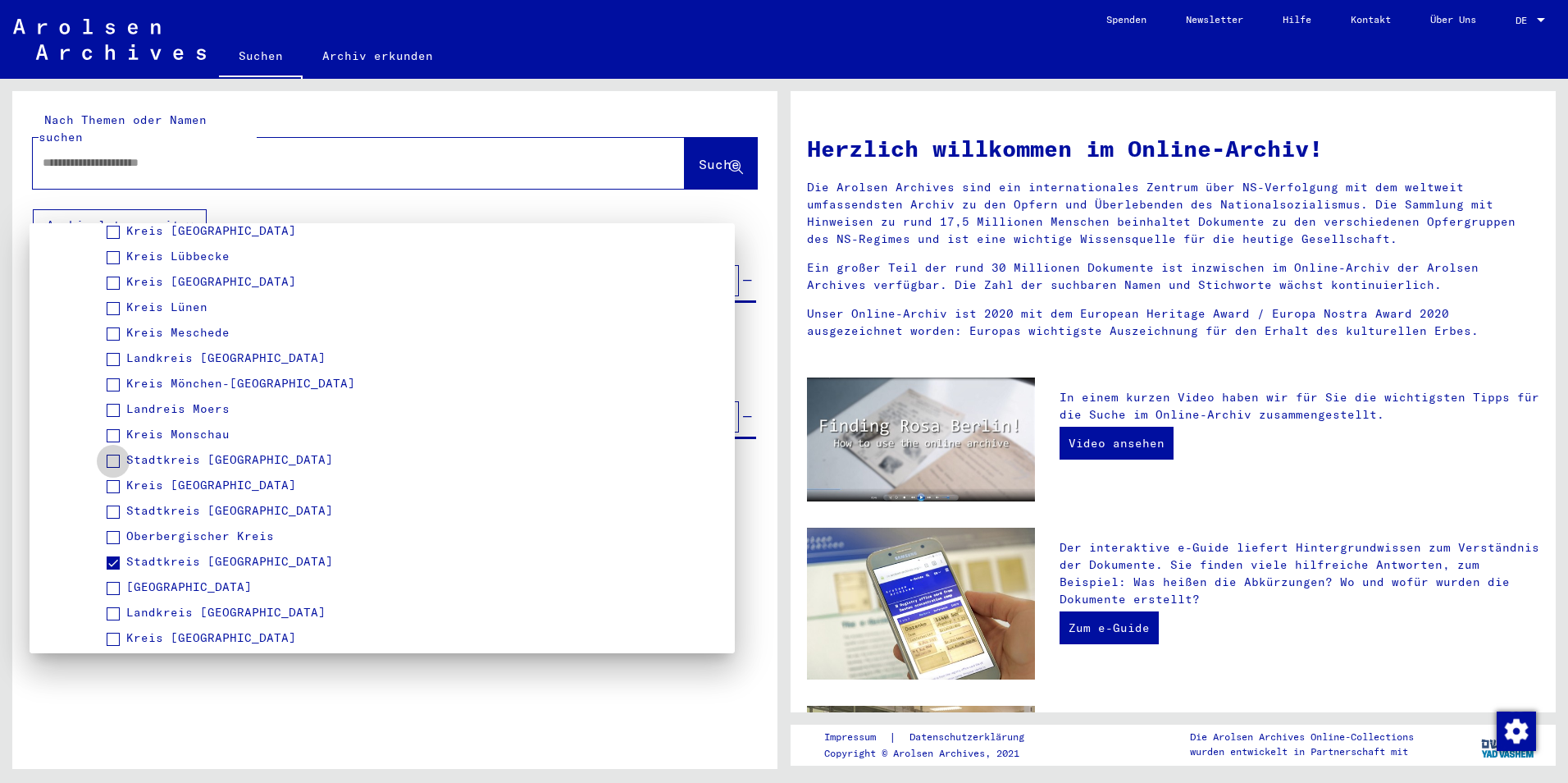
click at [115, 467] on span at bounding box center [113, 462] width 14 height 14
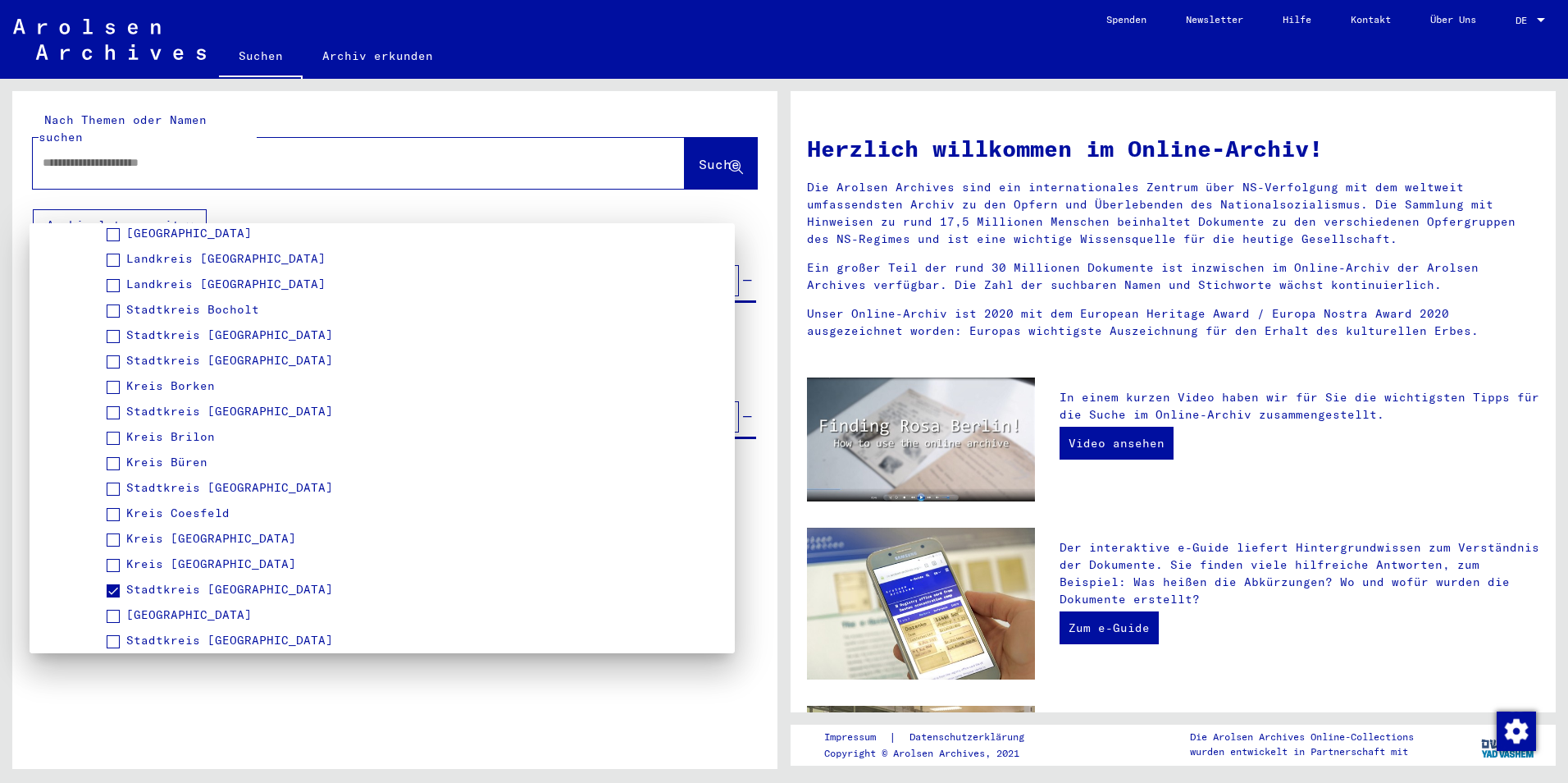
scroll to position [738, 0]
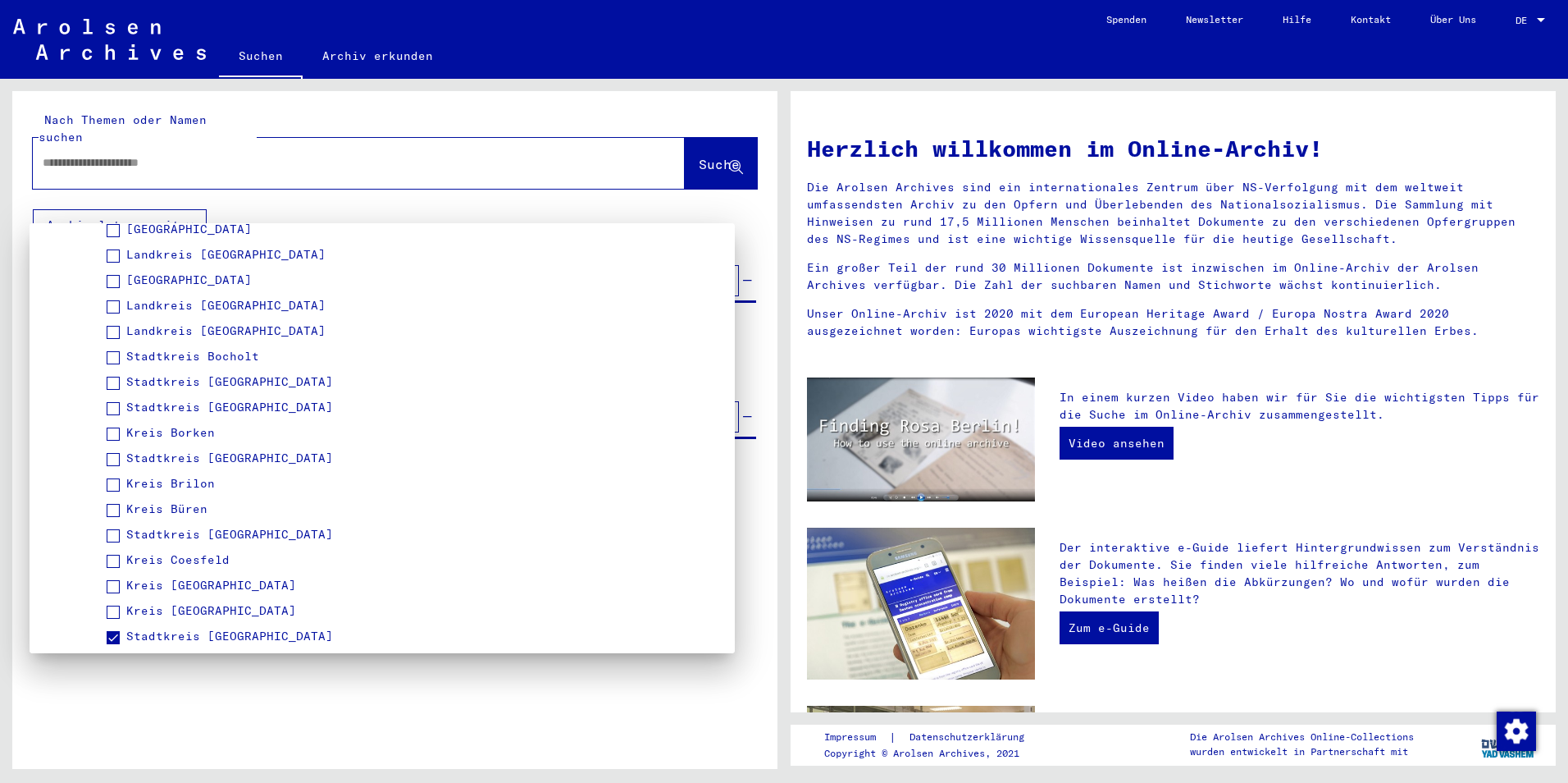
click at [111, 379] on span at bounding box center [113, 383] width 14 height 14
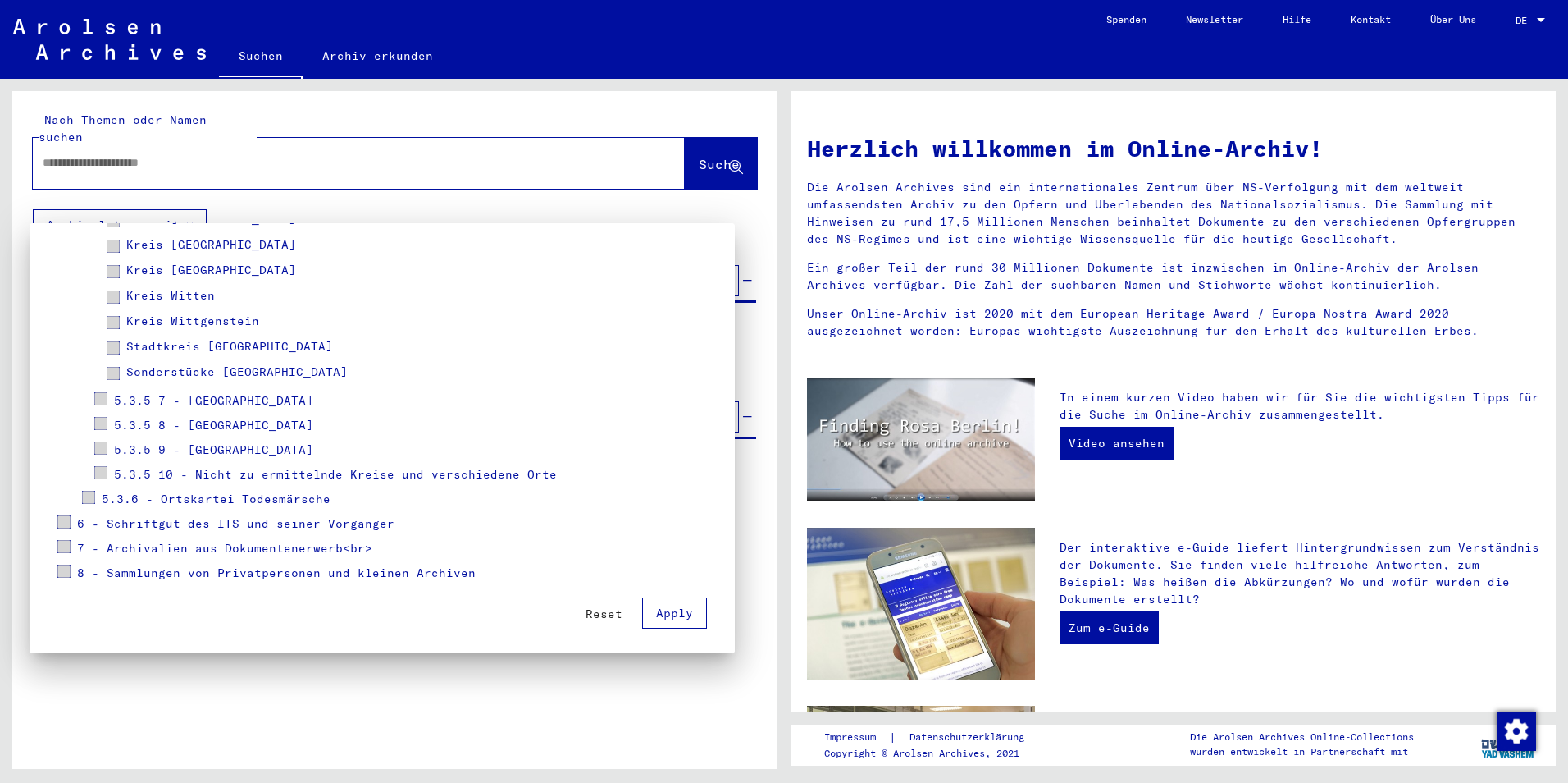
scroll to position [2634, 0]
click at [663, 610] on span "Apply" at bounding box center [674, 609] width 37 height 15
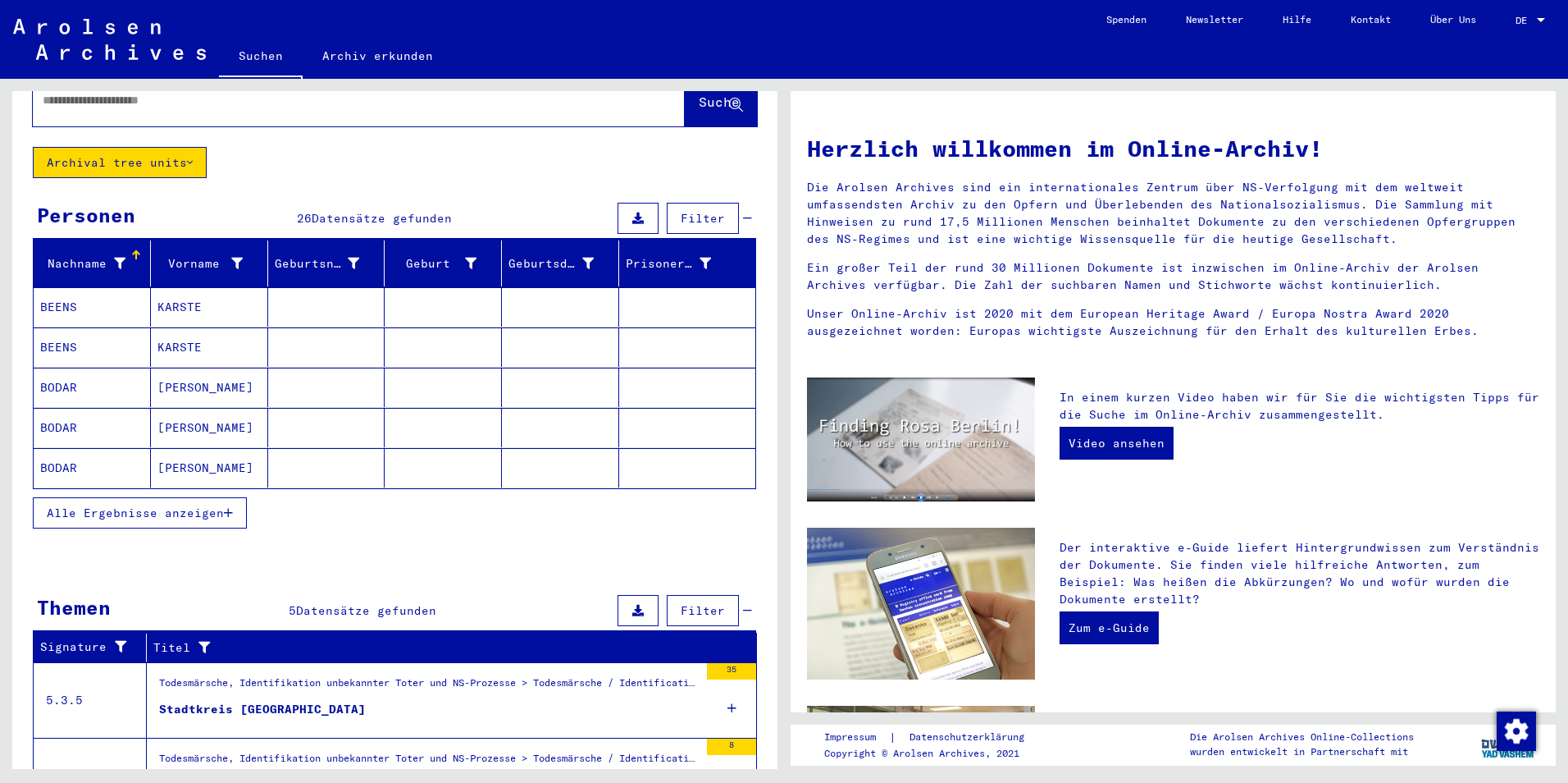
scroll to position [82, 0]
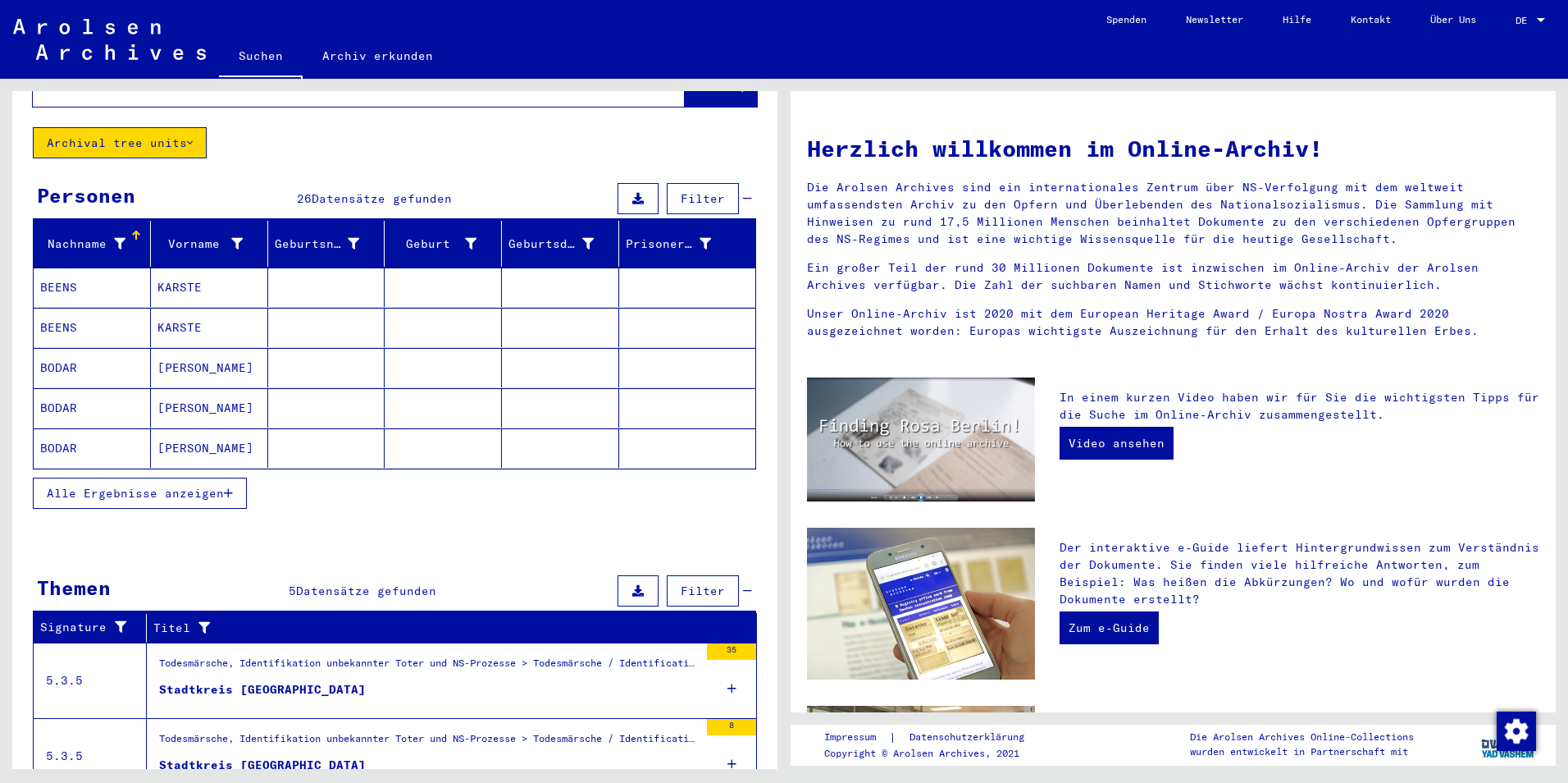
click at [241, 477] on button "Alle Ergebnisse anzeigen" at bounding box center [139, 493] width 214 height 31
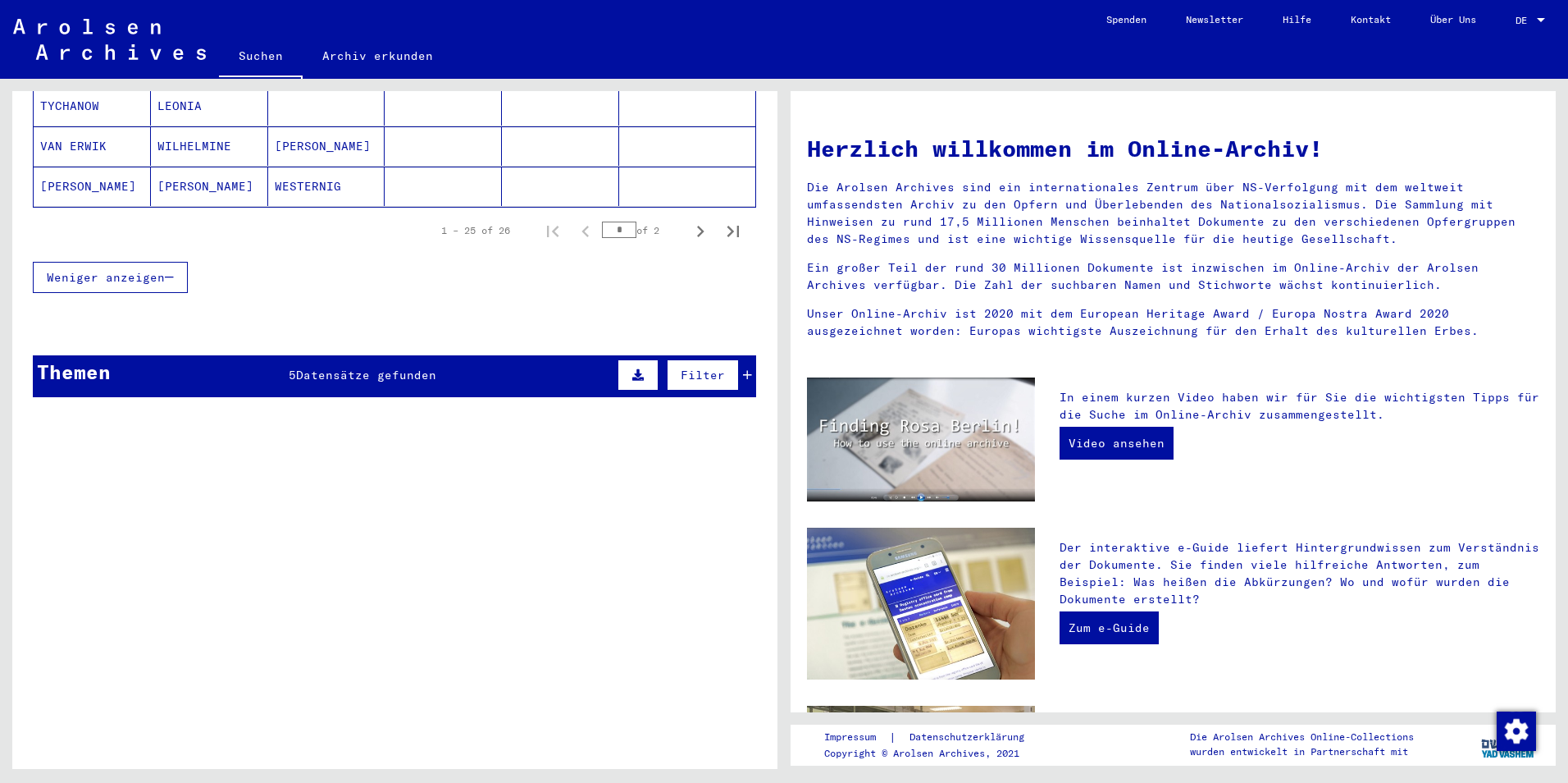
scroll to position [1149, 0]
click at [382, 366] on div "5 Datensätze gefunden" at bounding box center [362, 375] width 148 height 17
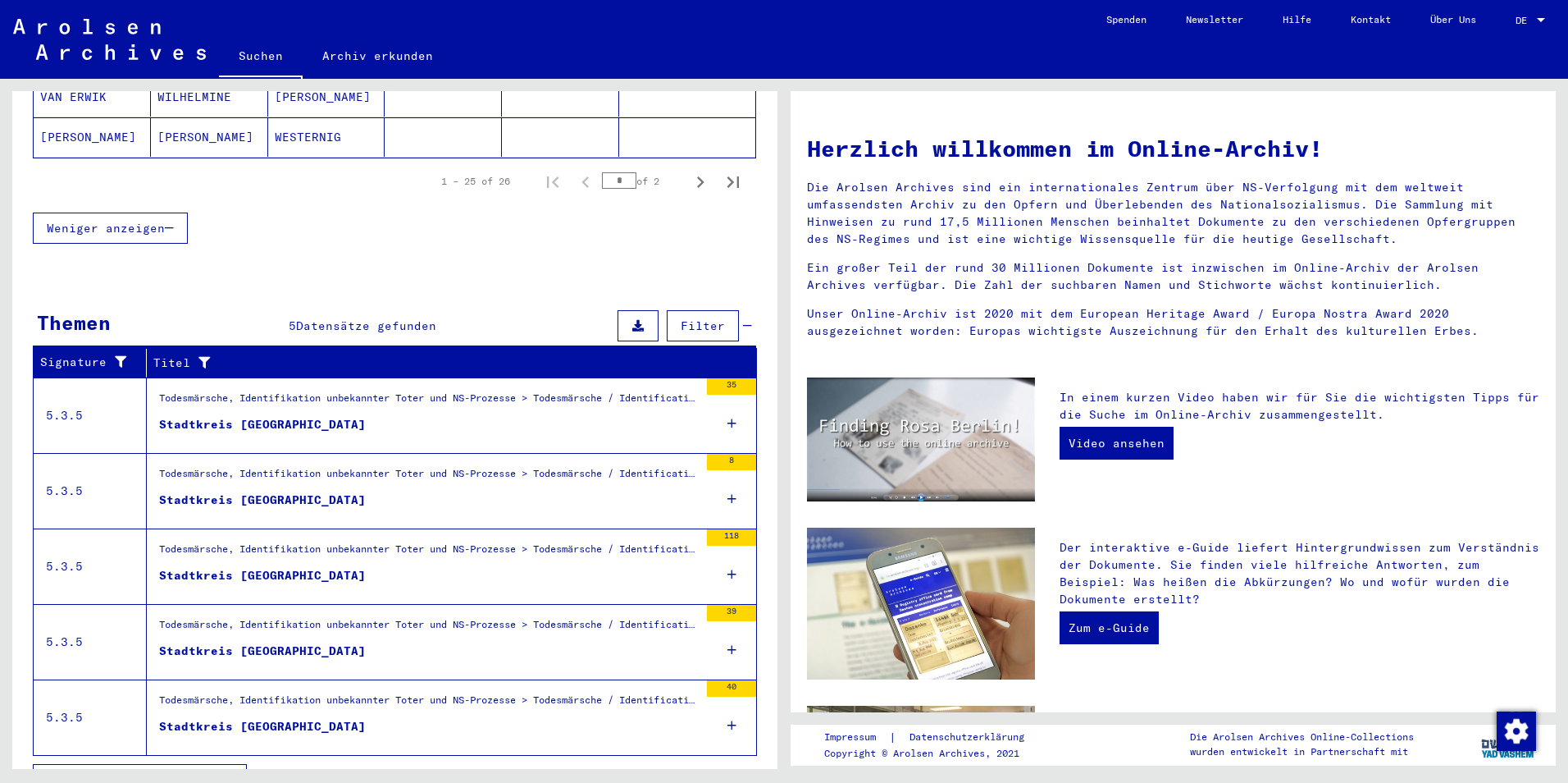
scroll to position [1216, 0]
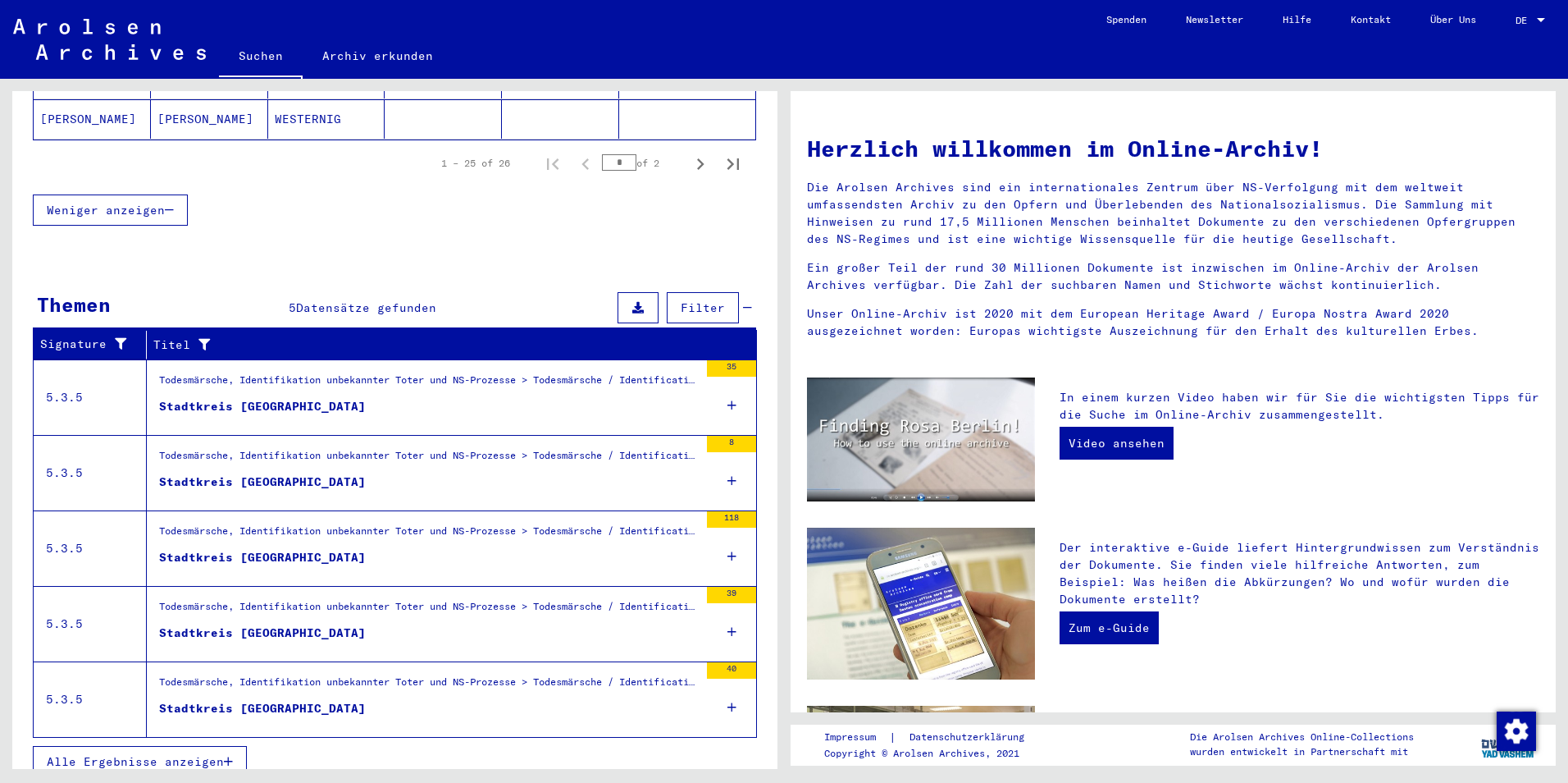
click at [289, 675] on div "Todesmärsche, Identifikation unbekannter Toter und NS-Prozesse > Todesmärsche /…" at bounding box center [429, 686] width 540 height 23
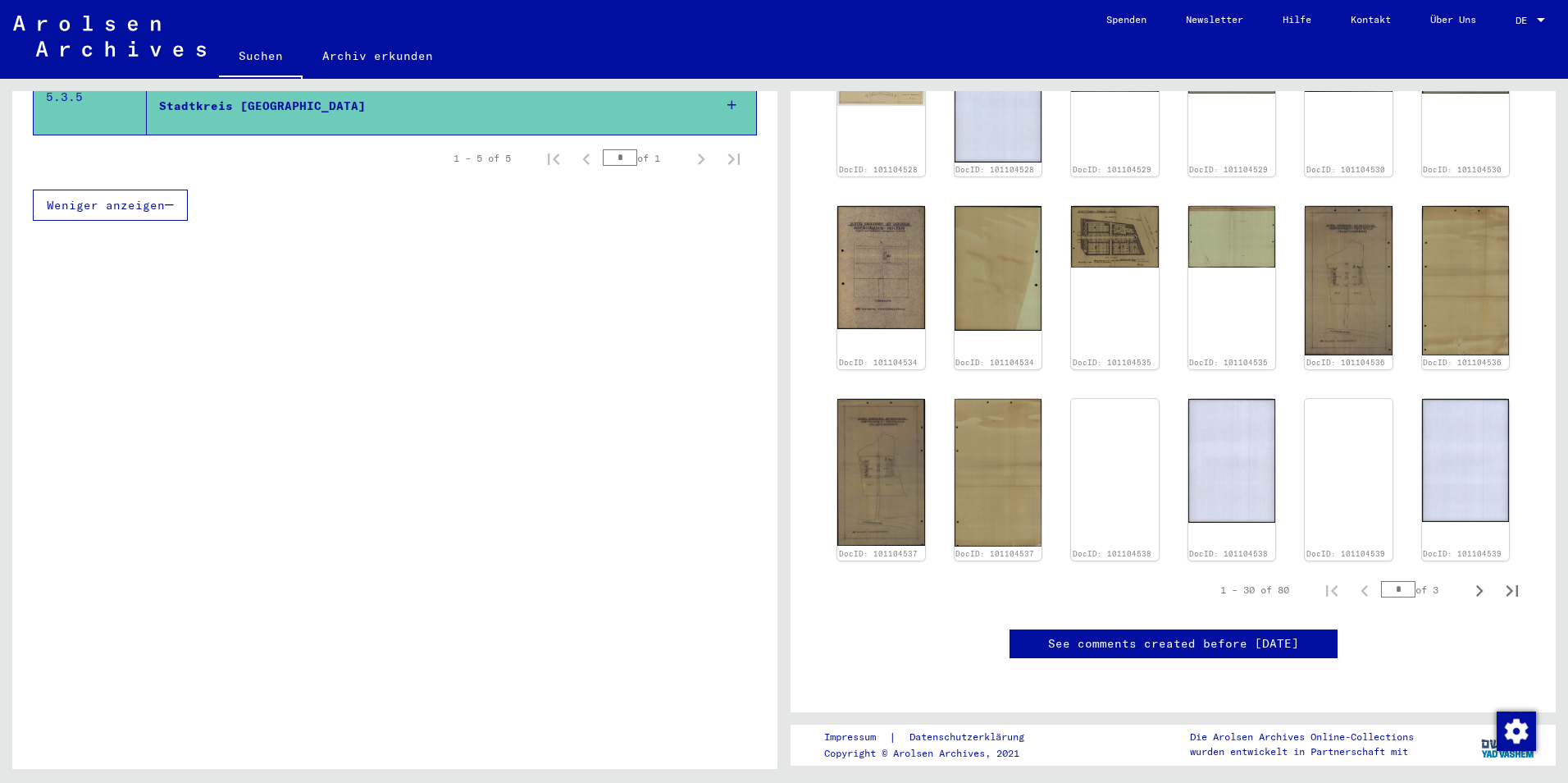
scroll to position [984, 0]
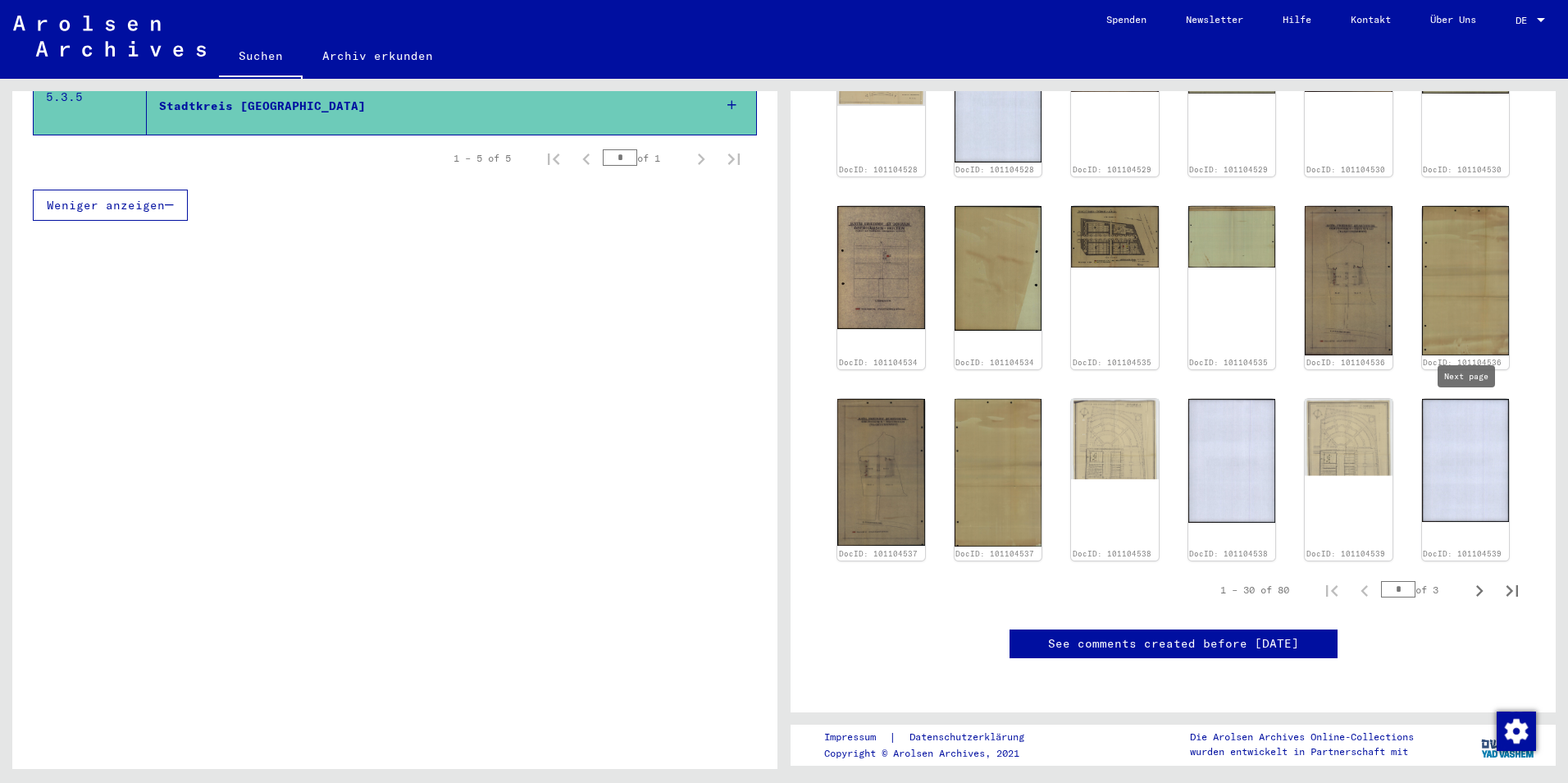
click at [1468, 580] on icon "Next page" at bounding box center [1480, 591] width 23 height 23
type input "*"
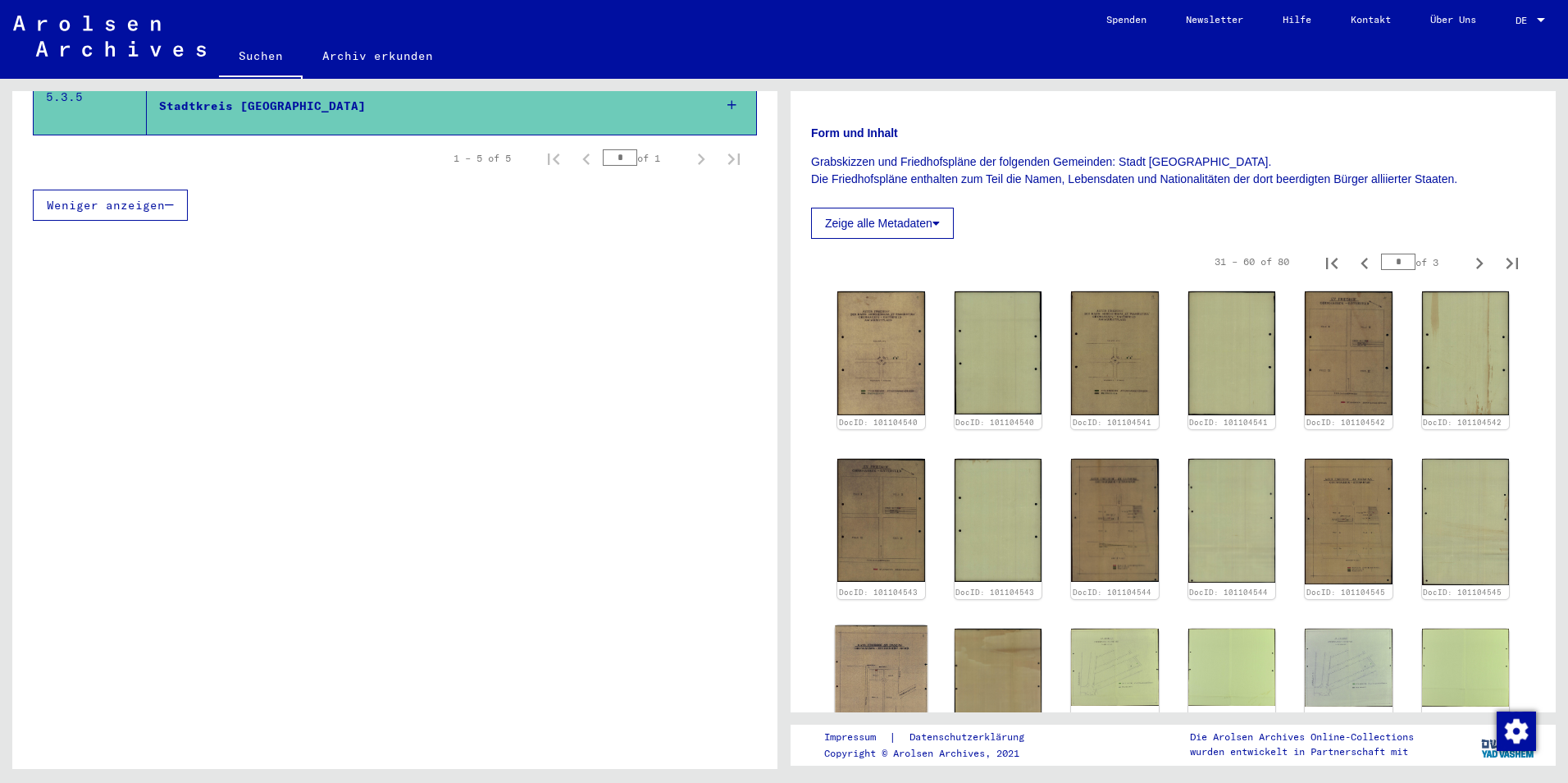
scroll to position [223, 0]
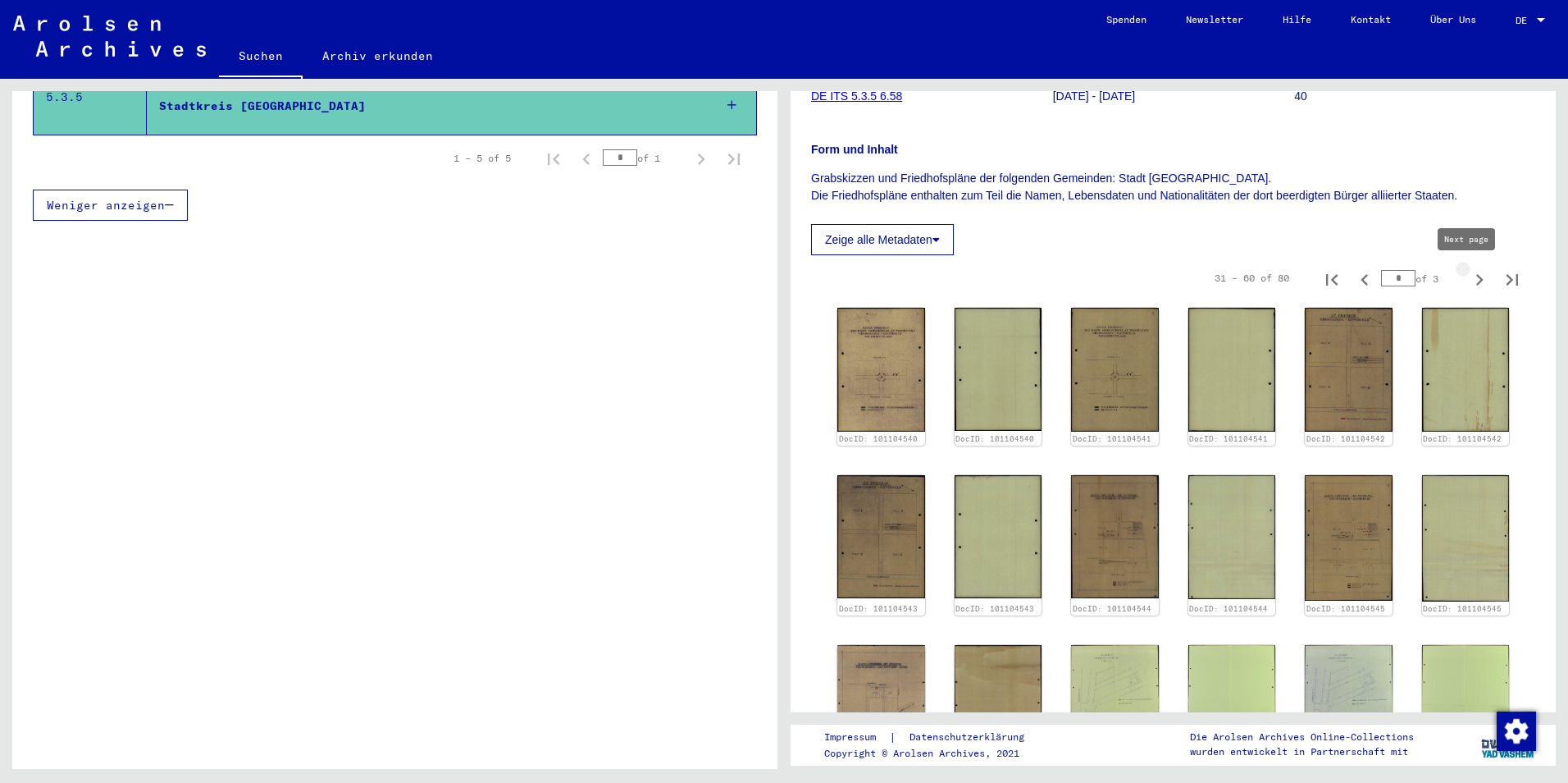
click at [1476, 283] on icon "Next page" at bounding box center [1480, 280] width 8 height 12
type input "*"
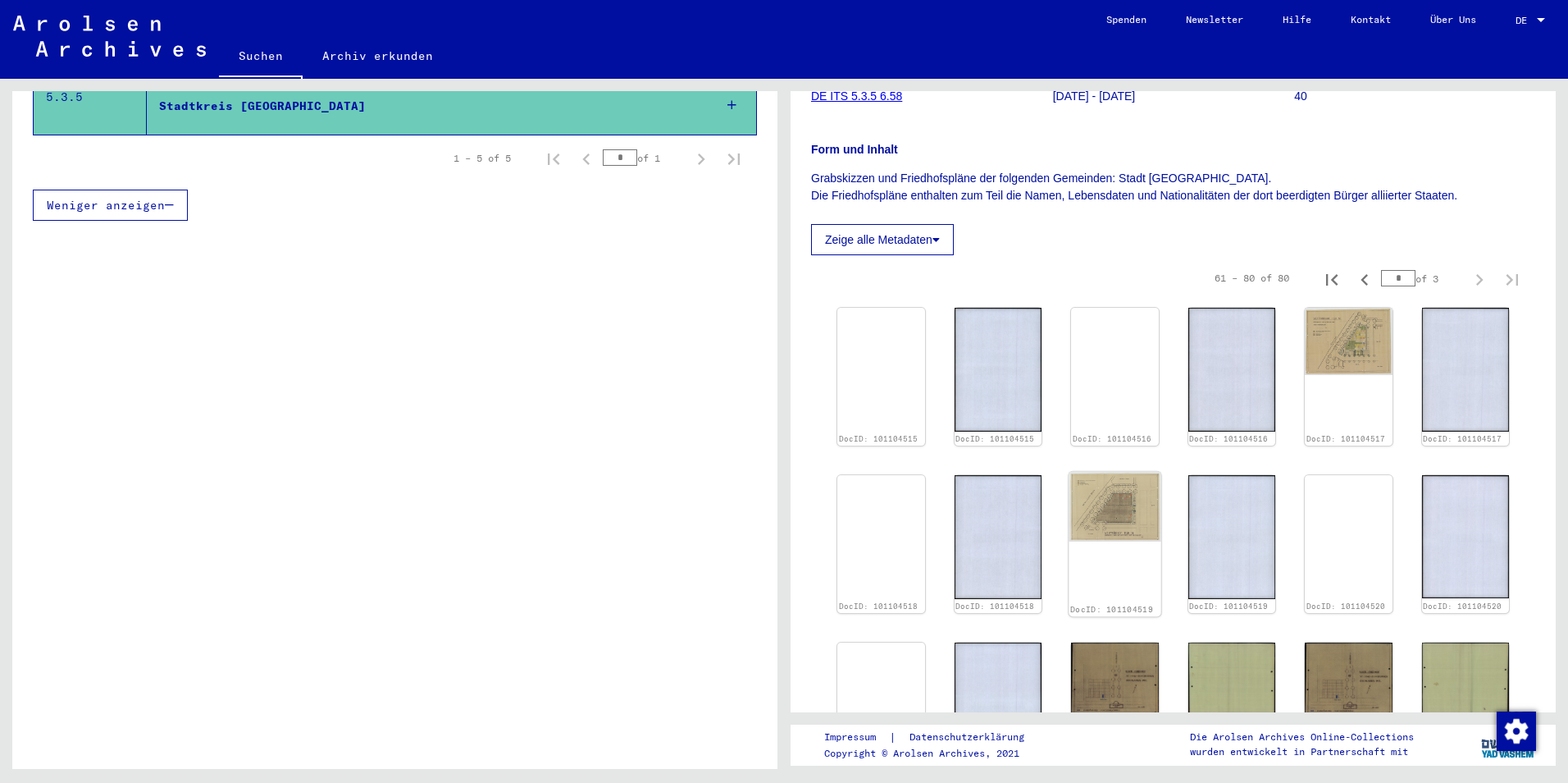
click at [1088, 505] on img at bounding box center [1114, 506] width 92 height 71
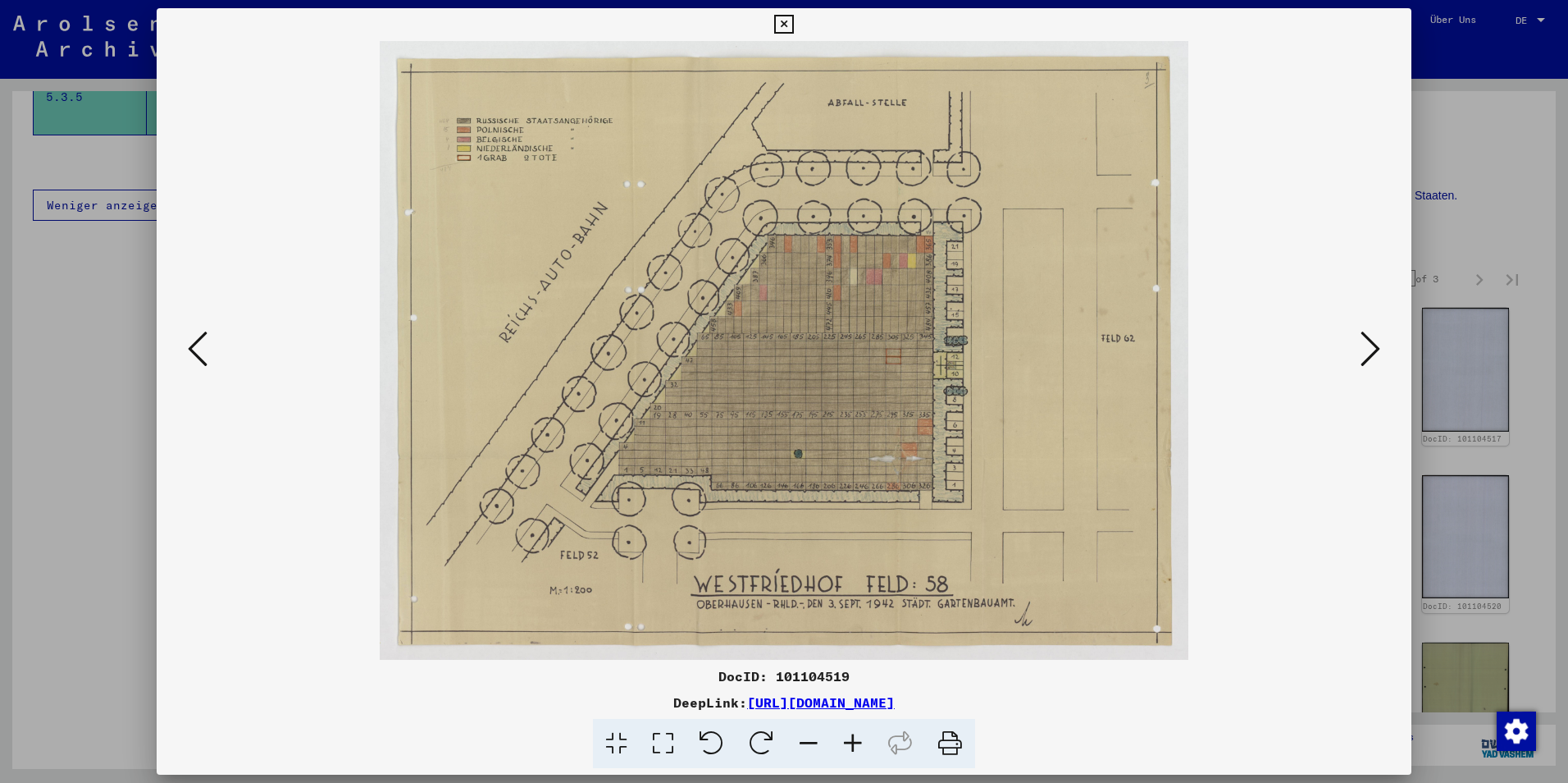
click at [1081, 514] on img at bounding box center [784, 349] width 1143 height 618
click at [863, 467] on img at bounding box center [784, 349] width 1143 height 618
click at [75, 501] on div at bounding box center [784, 391] width 1568 height 783
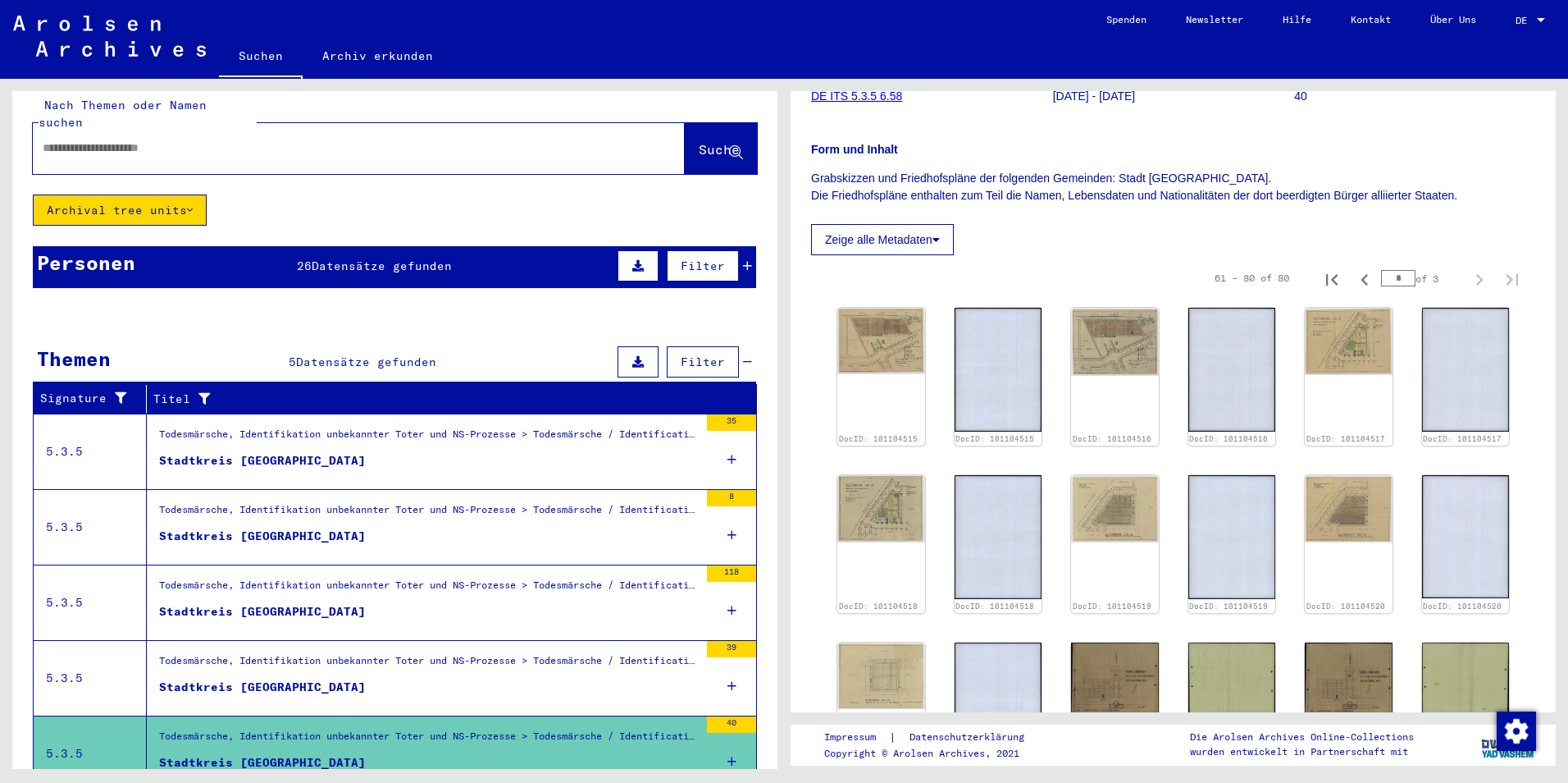
scroll to position [0, 0]
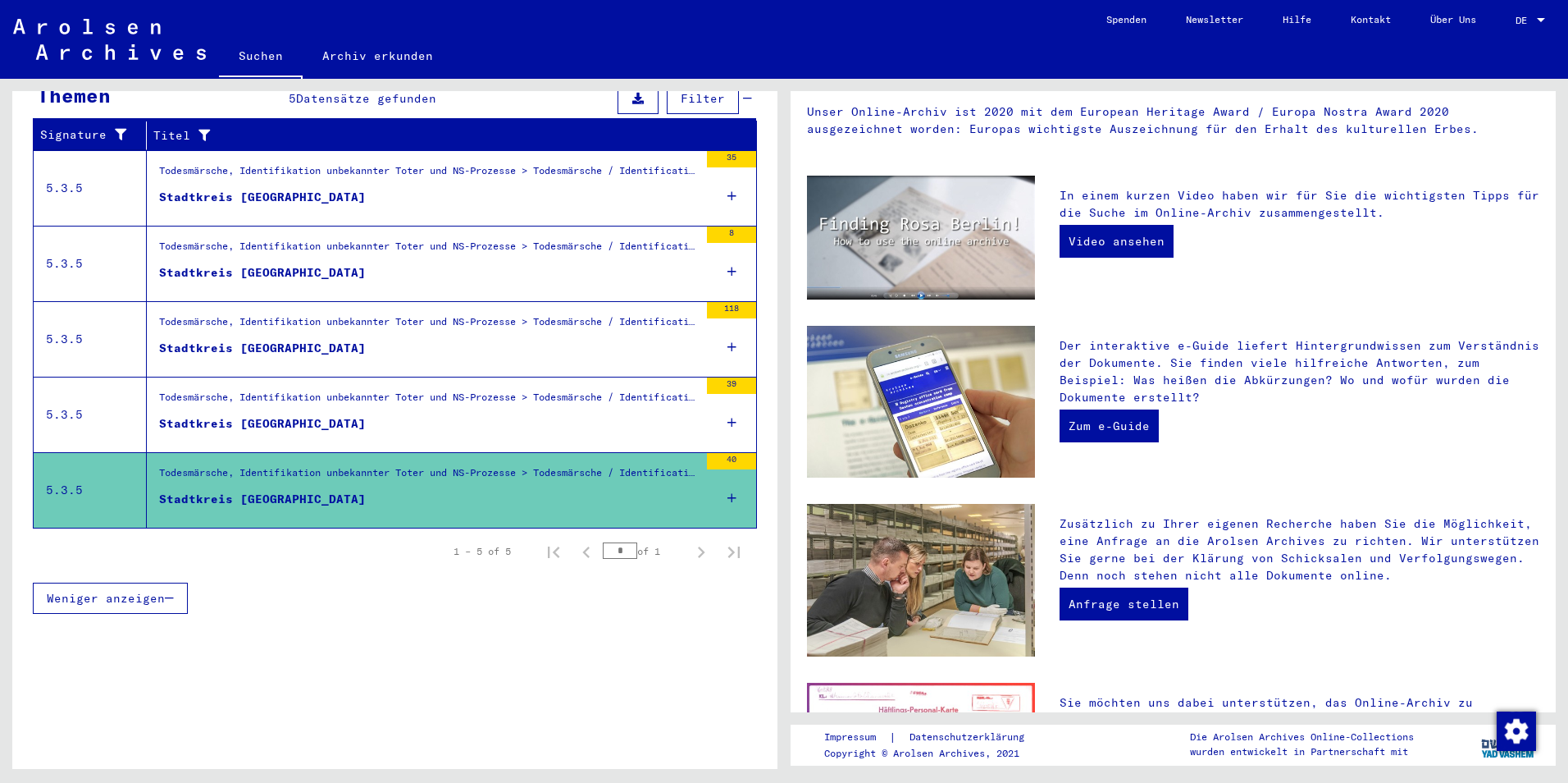
scroll to position [328, 0]
